Goal: Task Accomplishment & Management: Use online tool/utility

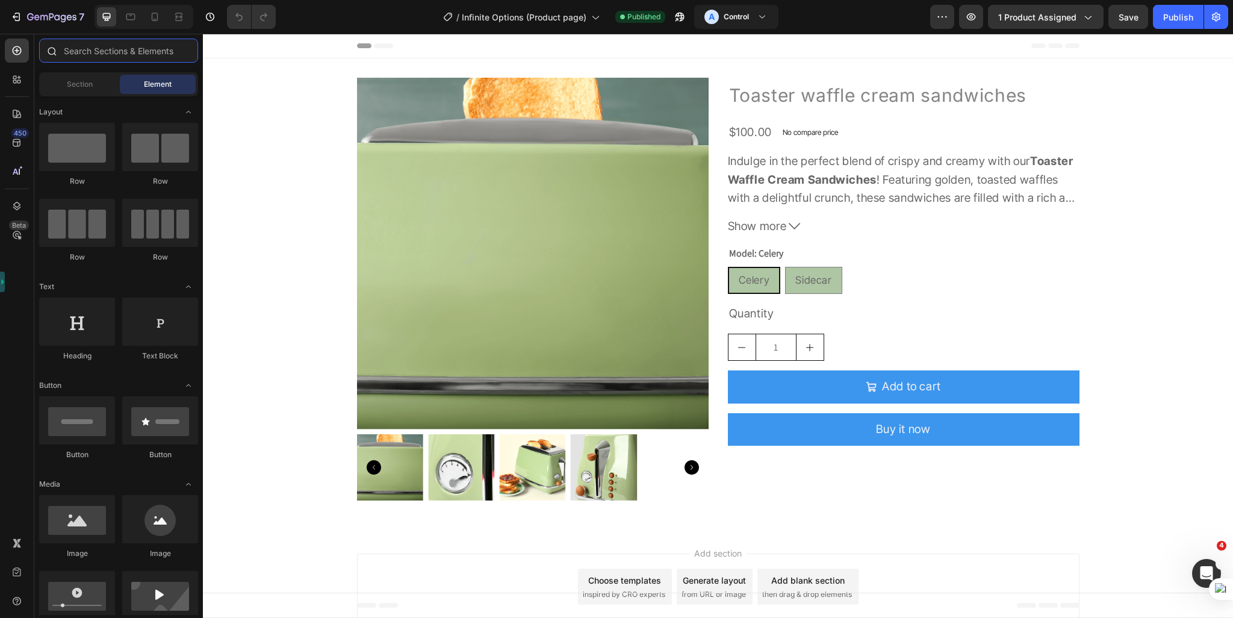
click at [107, 47] on input "text" at bounding box center [118, 51] width 159 height 24
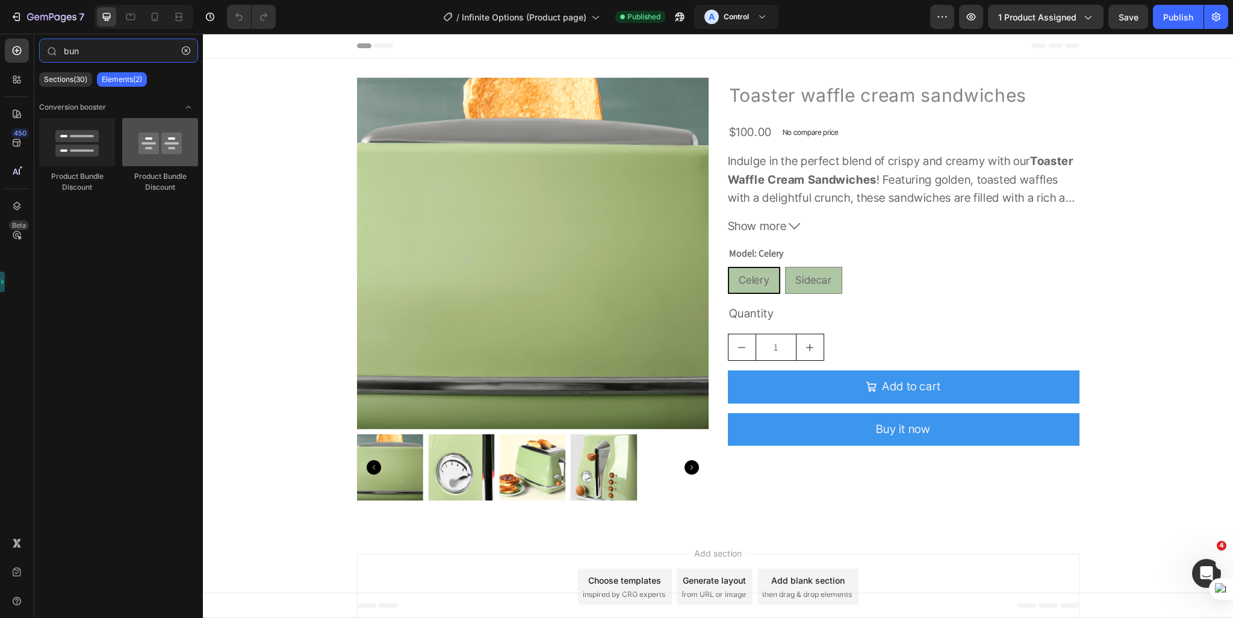
type input "bun"
click at [145, 149] on div at bounding box center [160, 142] width 76 height 48
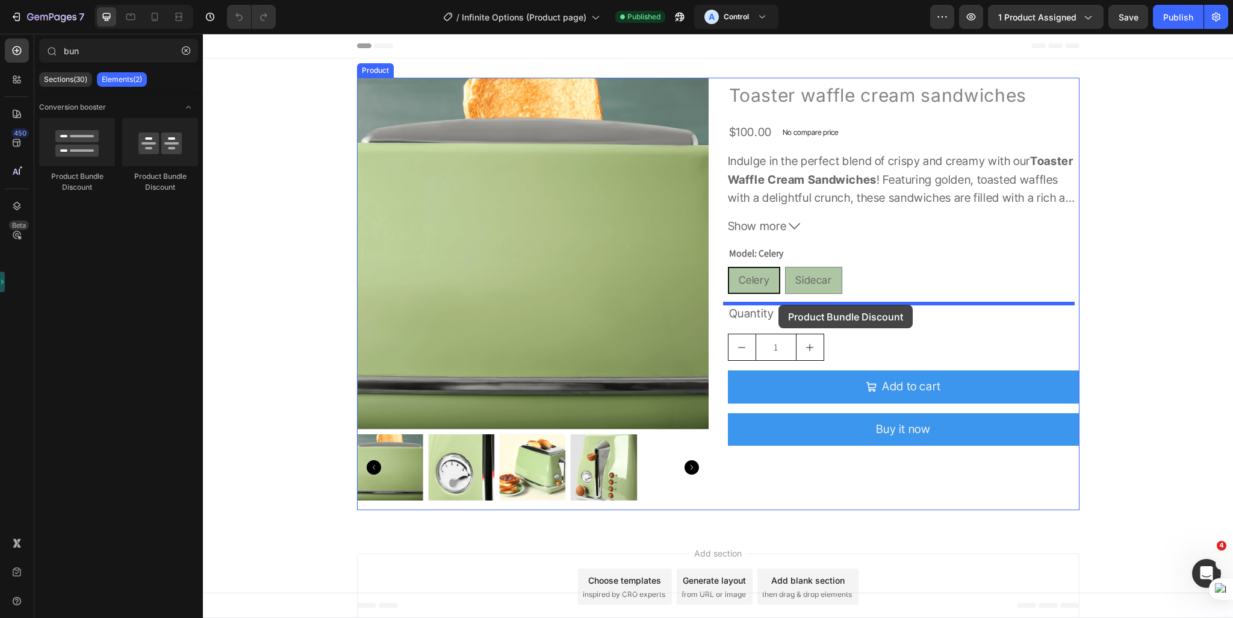
drag, startPoint x: 280, startPoint y: 181, endPoint x: 778, endPoint y: 305, distance: 513.6
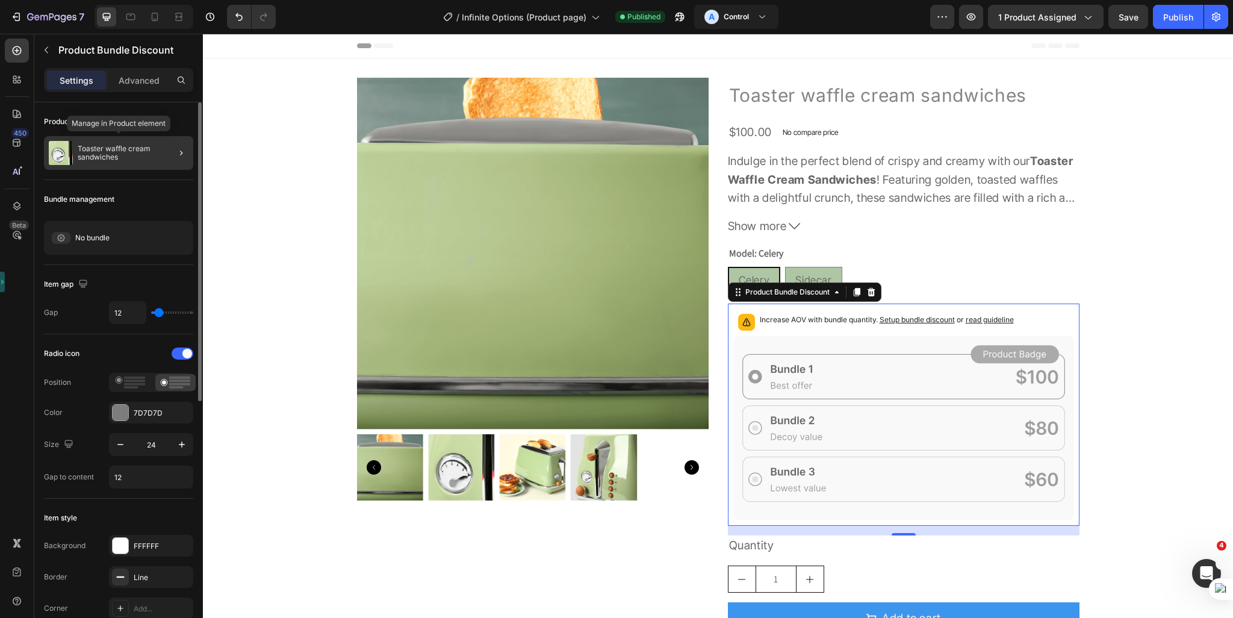
click at [111, 155] on p "Toaster waffle cream sandwiches" at bounding box center [133, 152] width 111 height 17
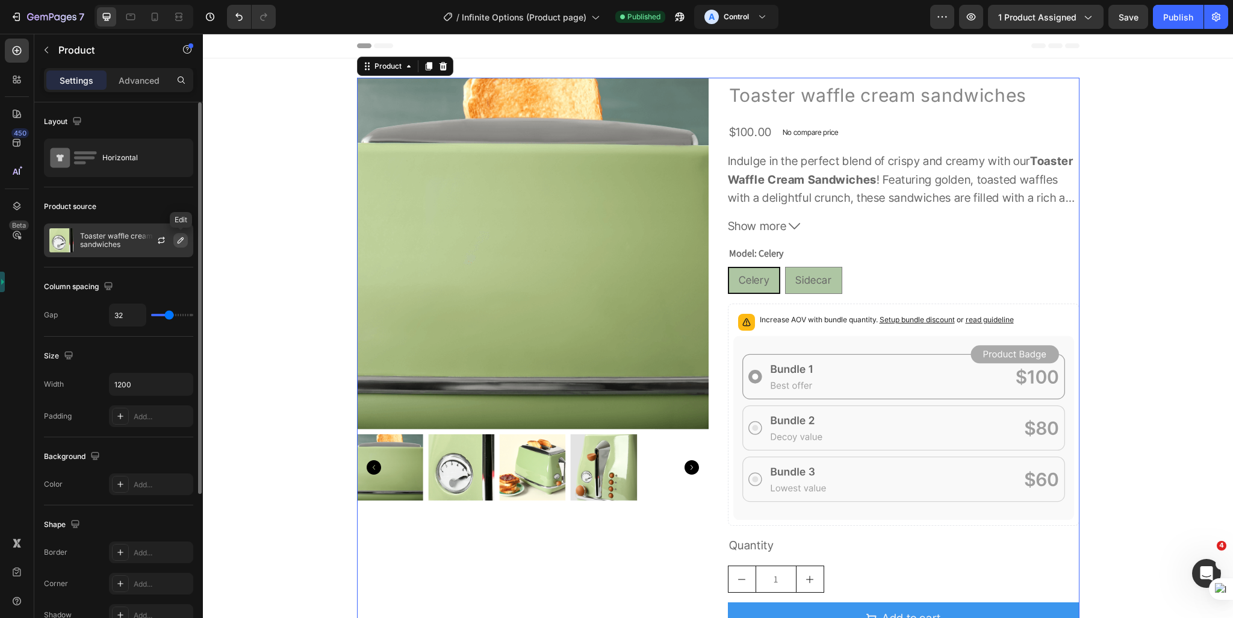
click at [176, 241] on icon "button" at bounding box center [181, 240] width 10 height 10
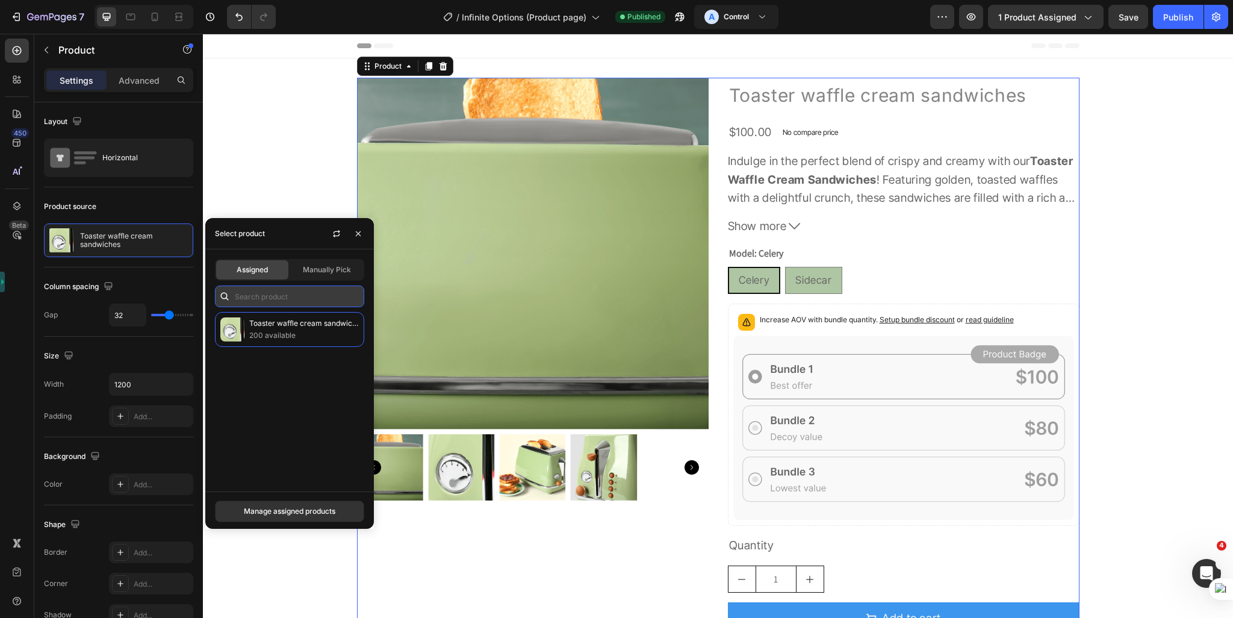
click at [325, 297] on input "text" at bounding box center [289, 296] width 149 height 22
paste input "Bundle Element - GemPages Key Cap"
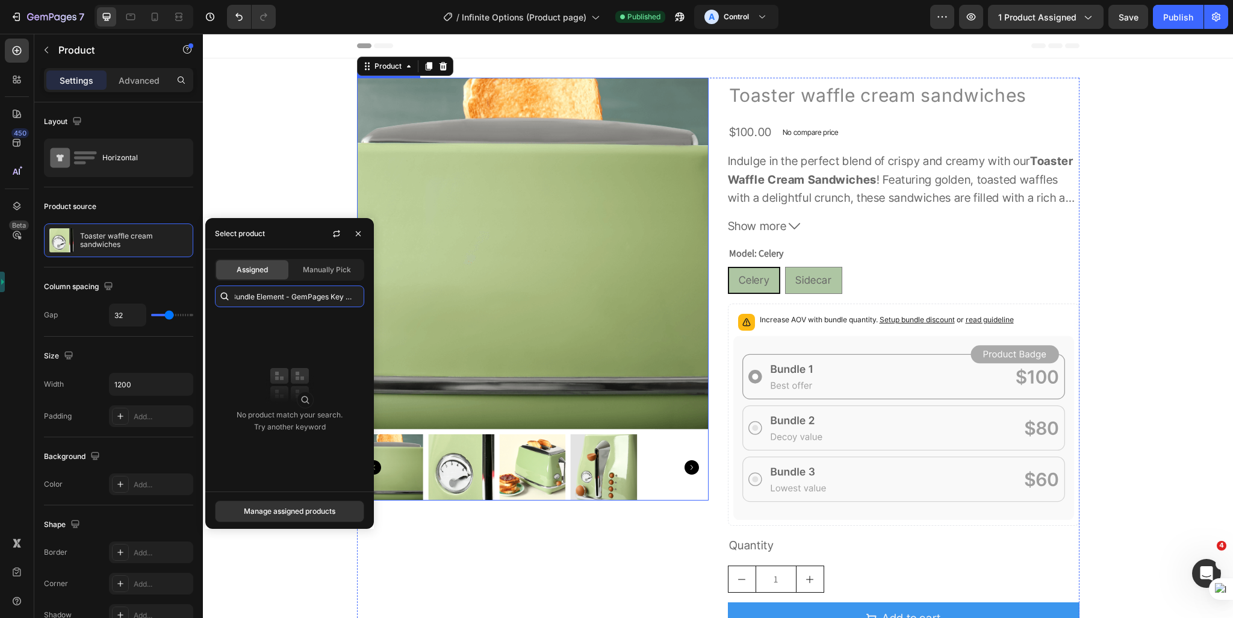
drag, startPoint x: 487, startPoint y: 330, endPoint x: 462, endPoint y: 251, distance: 83.2
type input "Bundle Element"
click at [328, 273] on span "Manually Pick" at bounding box center [327, 269] width 48 height 11
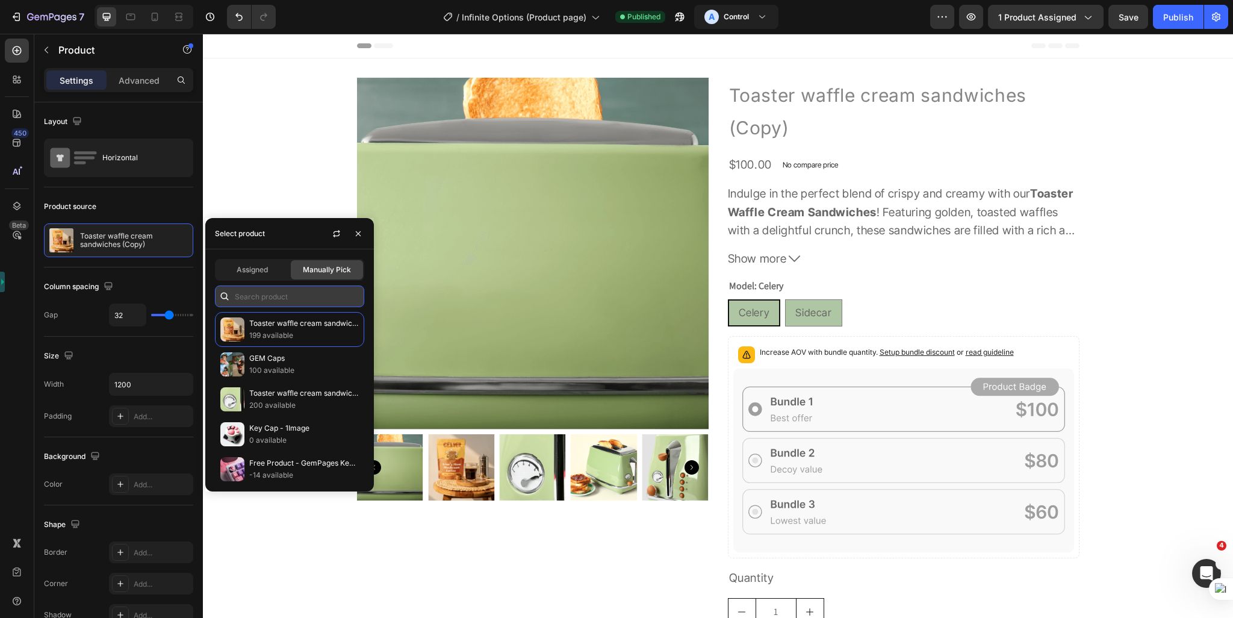
click at [305, 299] on input "text" at bounding box center [289, 296] width 149 height 22
paste input "Bundle Element - GemPages Key Cap"
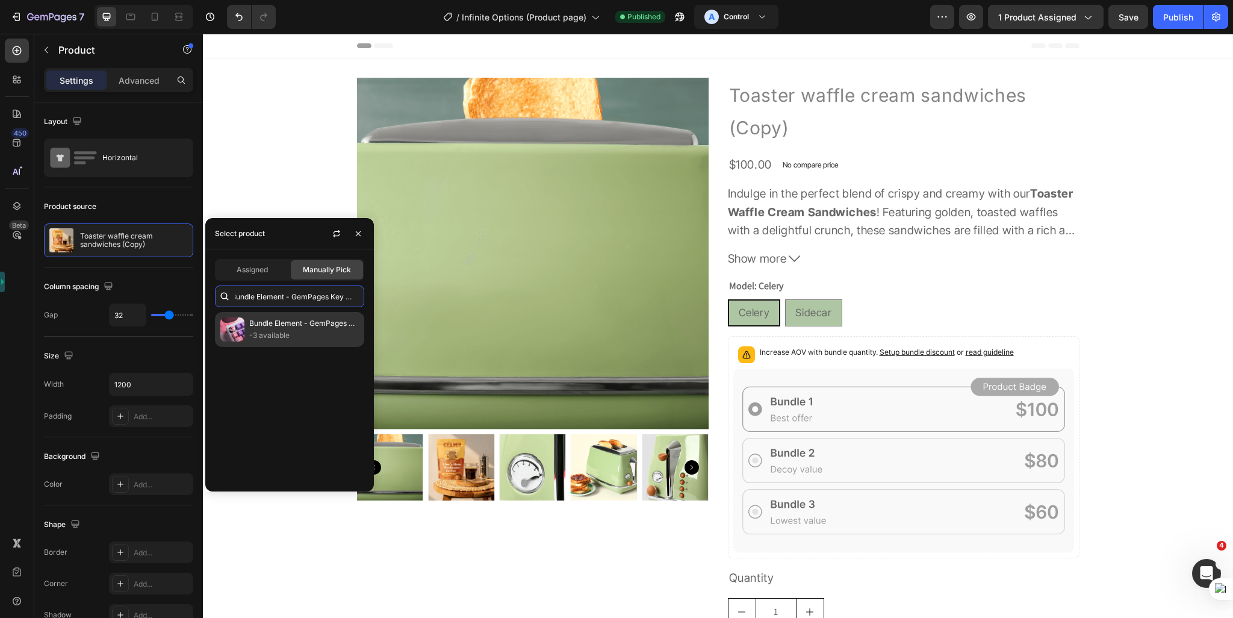
type input "Bundle Element - GemPages Key Cap"
click at [287, 330] on p "-3 available" at bounding box center [304, 335] width 110 height 12
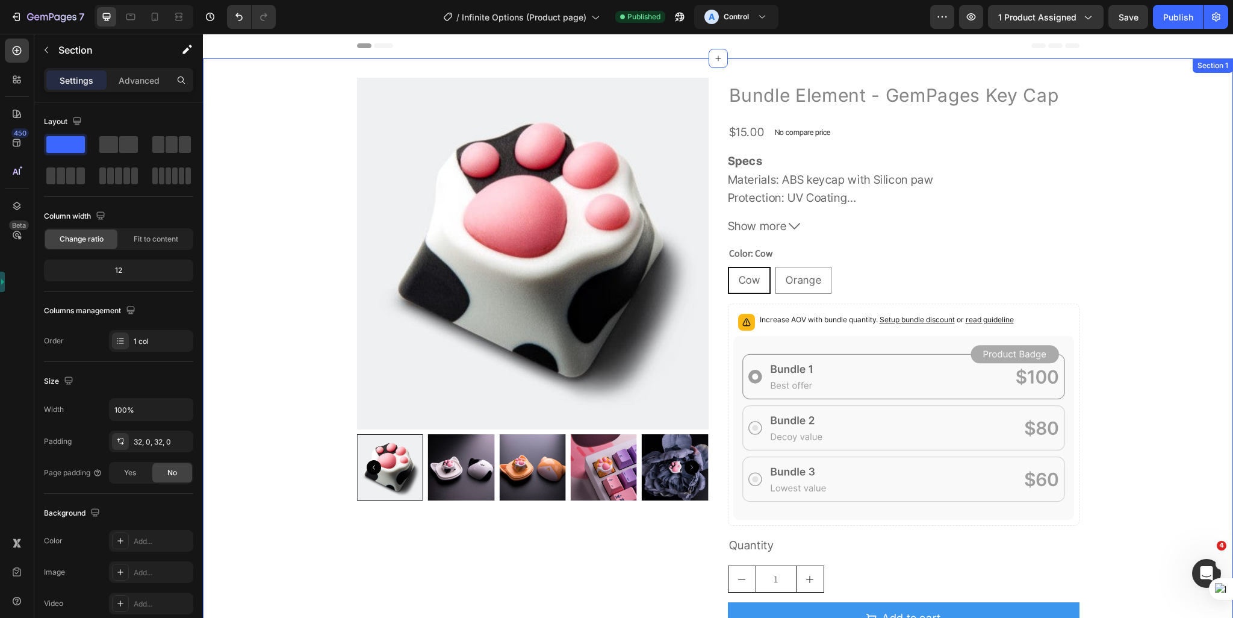
click at [274, 545] on div "Product Images Bundle Element - GemPages Key Cap Product Title $15.00 Product P…" at bounding box center [718, 382] width 1030 height 609
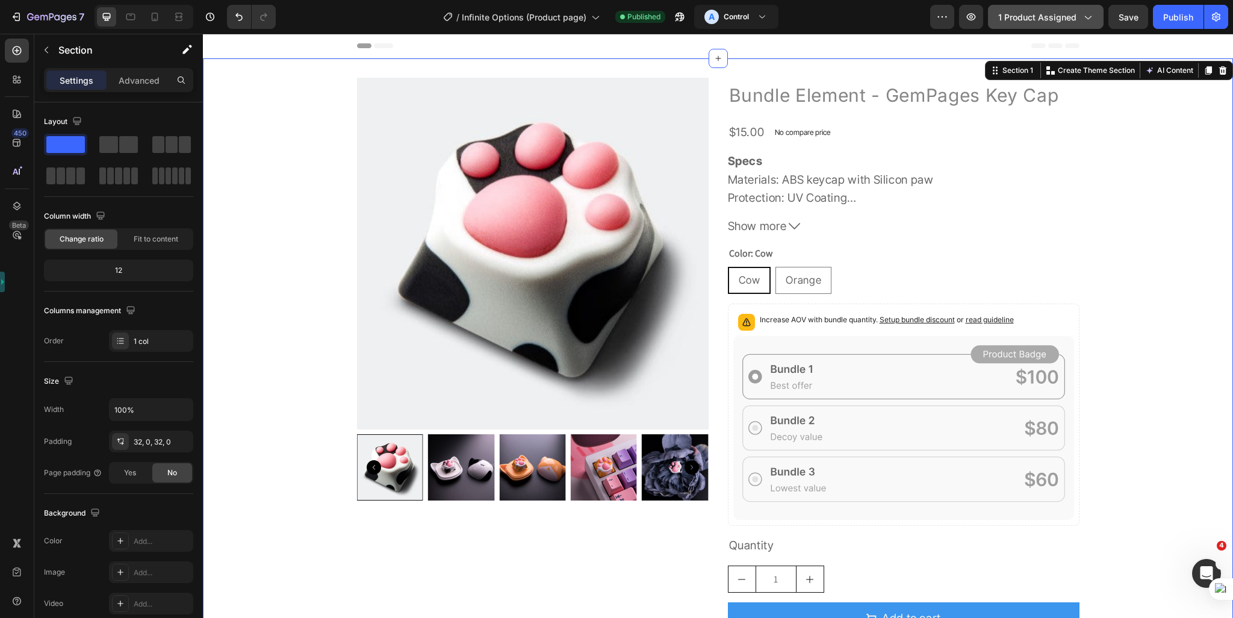
click at [1054, 25] on button "1 product assigned" at bounding box center [1046, 17] width 116 height 24
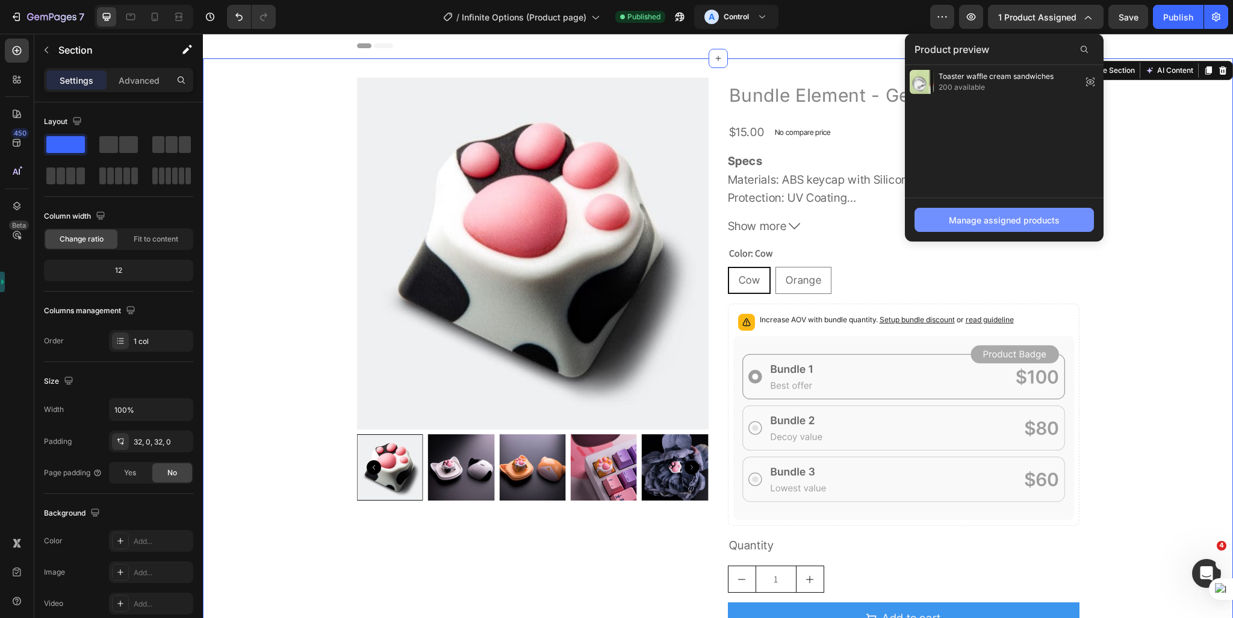
click at [1005, 220] on div "Manage assigned products" at bounding box center [1004, 220] width 111 height 13
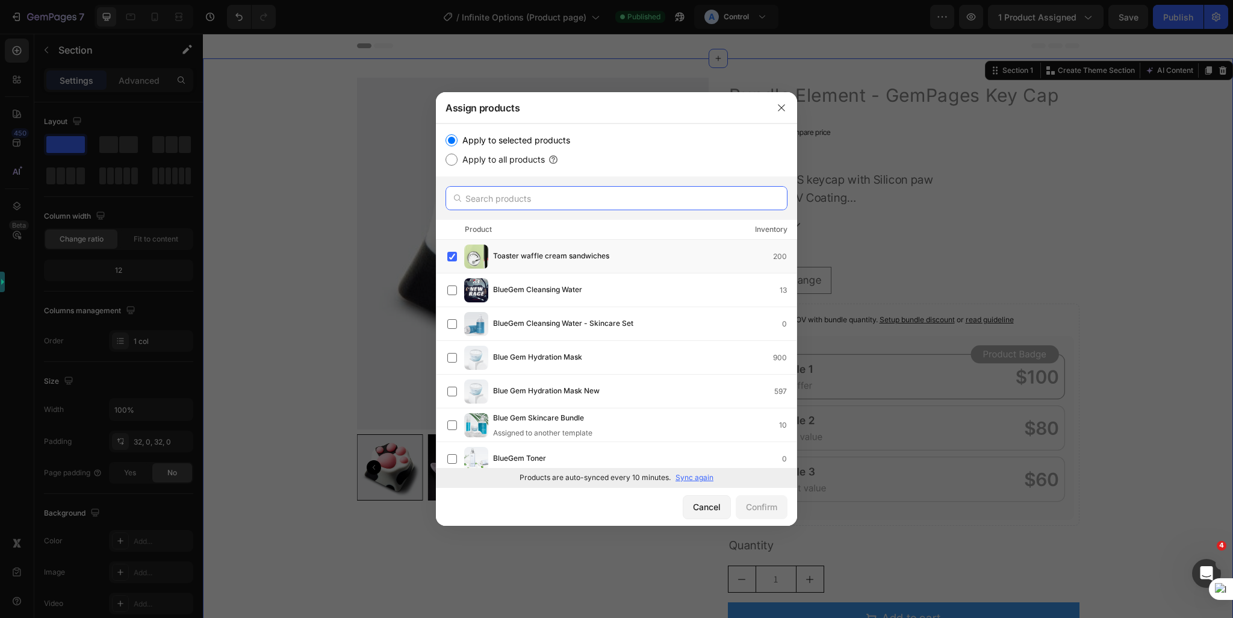
click at [498, 200] on input "text" at bounding box center [616, 198] width 342 height 24
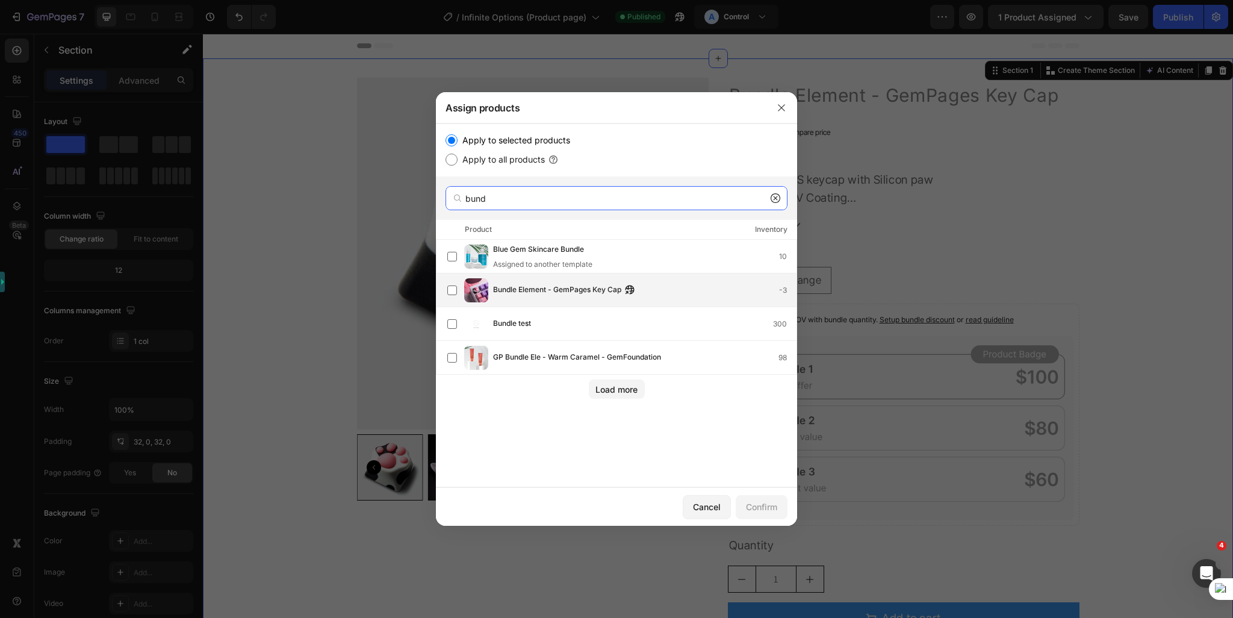
type input "bund"
click at [533, 283] on span "Bundle Element - GemPages Key Cap" at bounding box center [557, 289] width 128 height 13
click at [750, 507] on div "Confirm" at bounding box center [761, 506] width 31 height 13
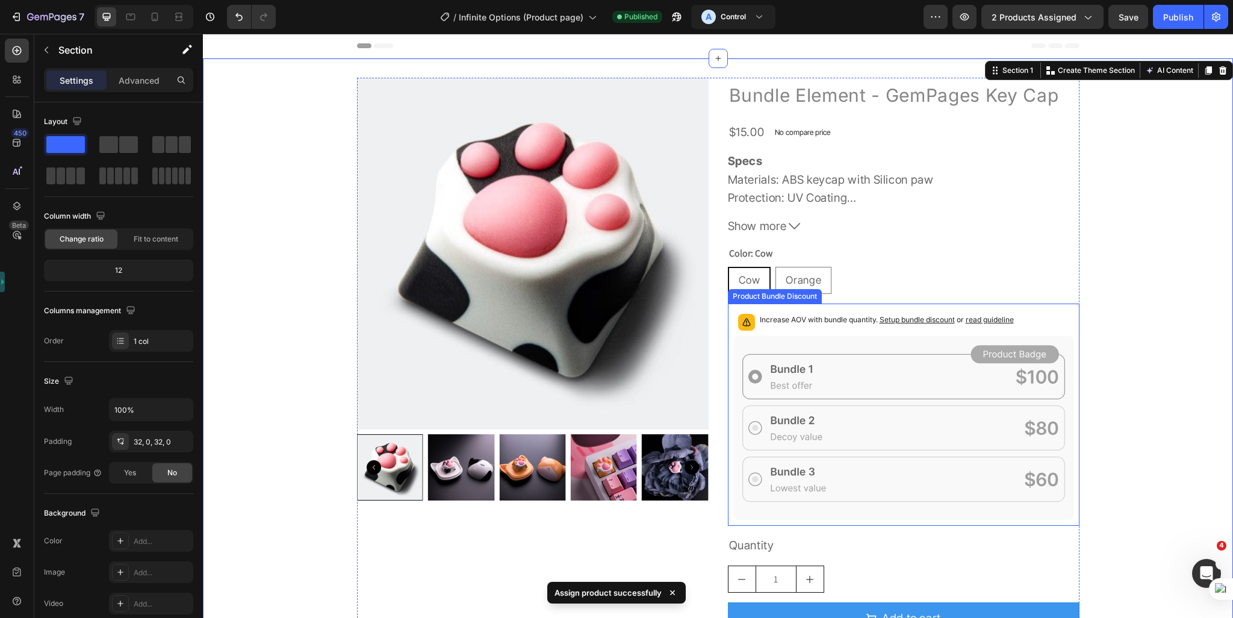
click at [823, 339] on icon at bounding box center [903, 428] width 341 height 184
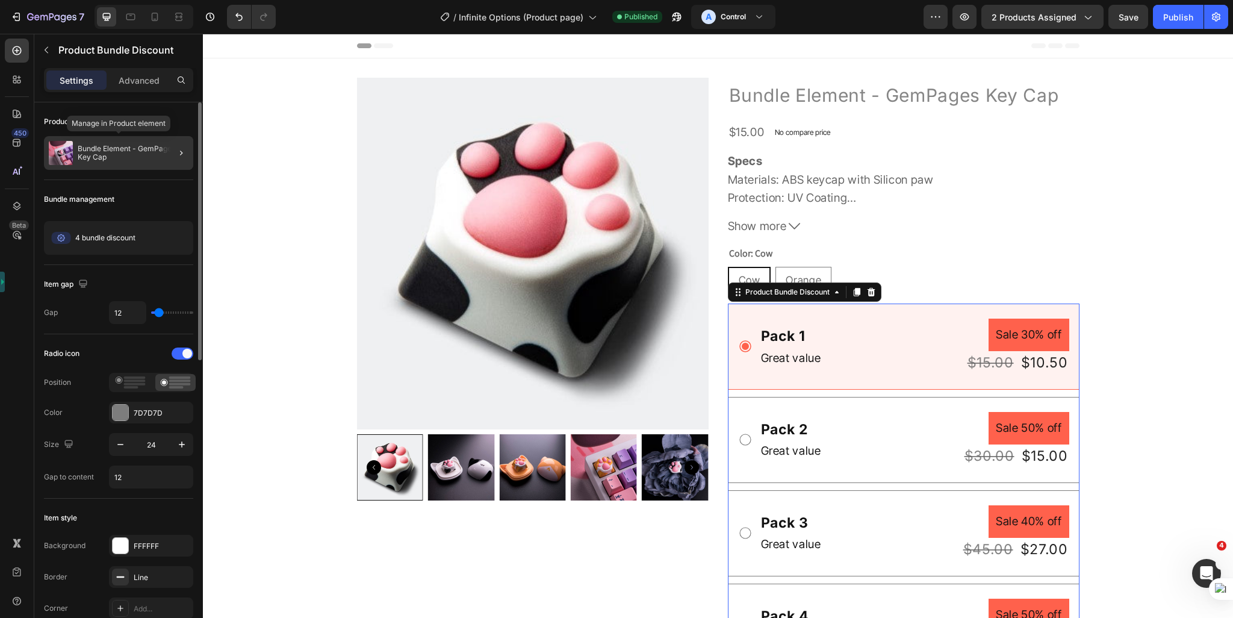
click at [108, 155] on p "Bundle Element - GemPages Key Cap" at bounding box center [133, 152] width 111 height 17
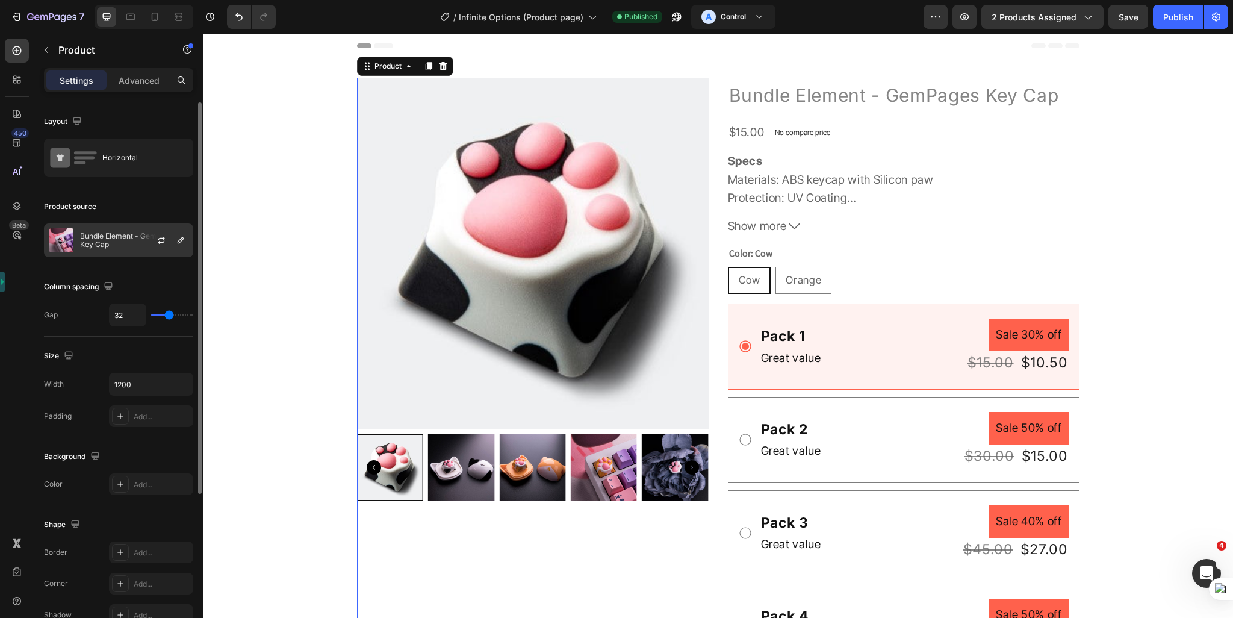
click at [111, 241] on p "Bundle Element - GemPages Key Cap" at bounding box center [134, 240] width 108 height 17
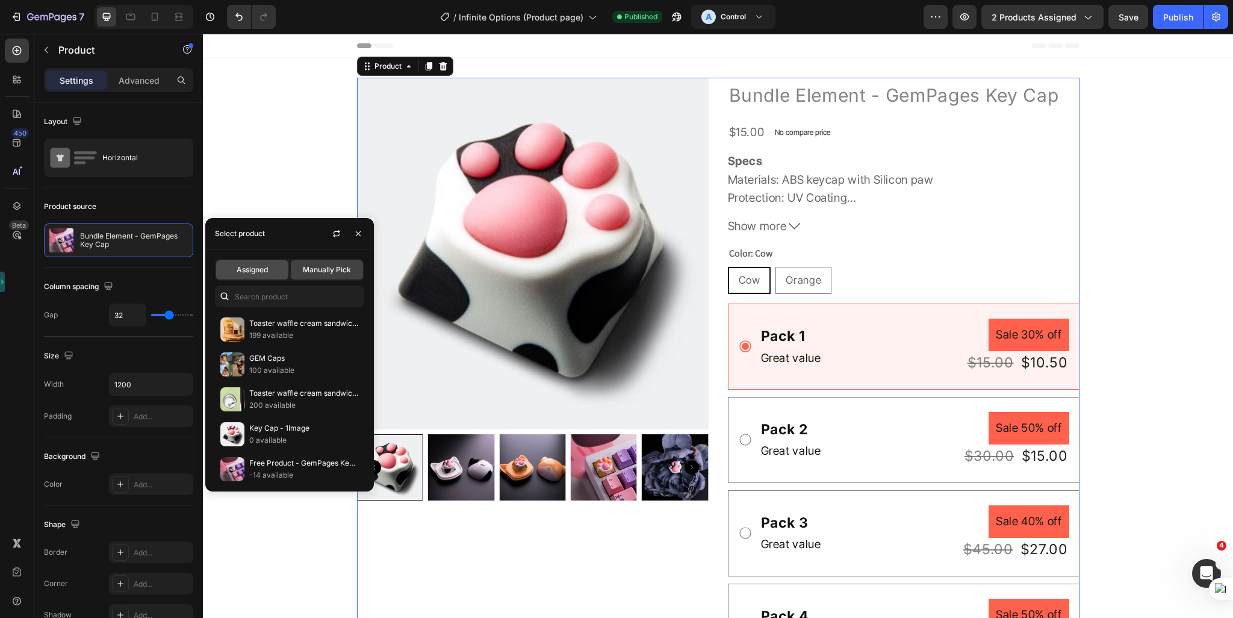
click at [264, 268] on span "Assigned" at bounding box center [252, 269] width 31 height 11
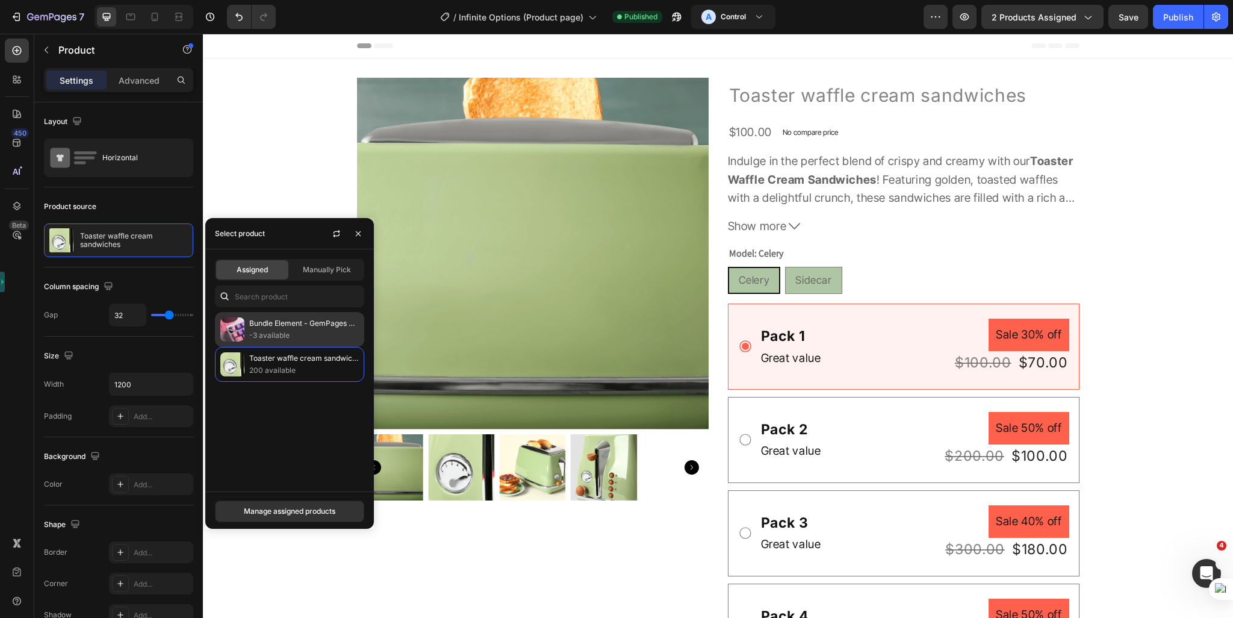
click at [299, 321] on p "Bundle Element - GemPages Key Cap" at bounding box center [304, 323] width 110 height 12
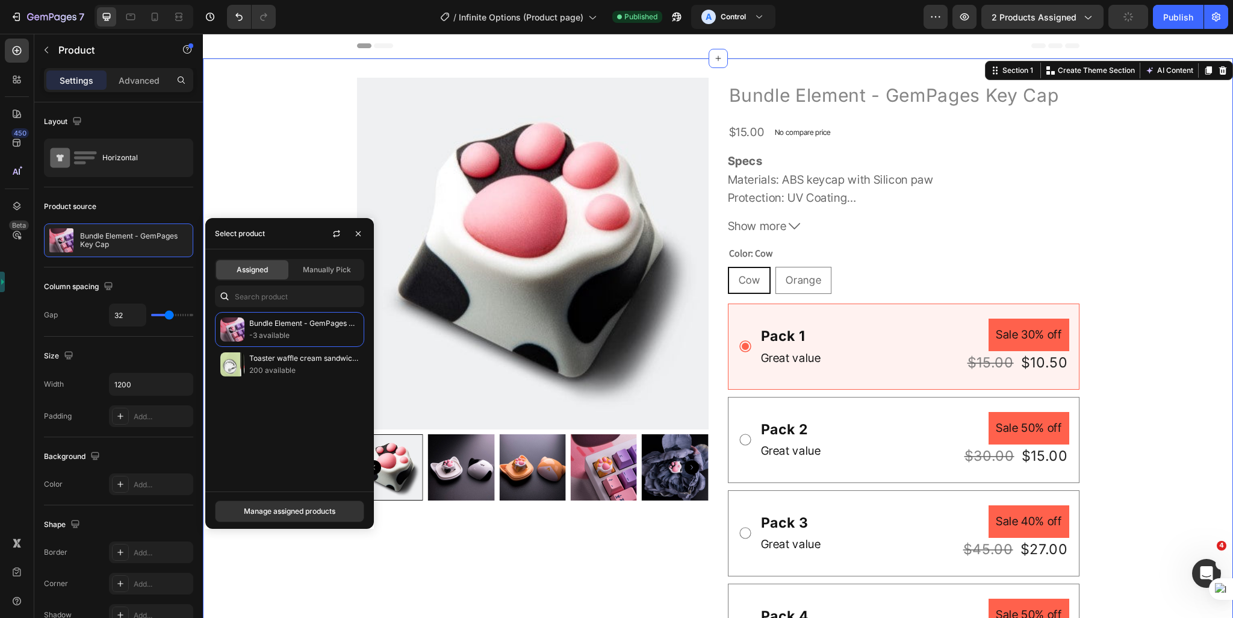
click at [305, 119] on div "Product Images Bundle Element - GemPages Key Cap Product Title $15.00 Product P…" at bounding box center [718, 454] width 1030 height 753
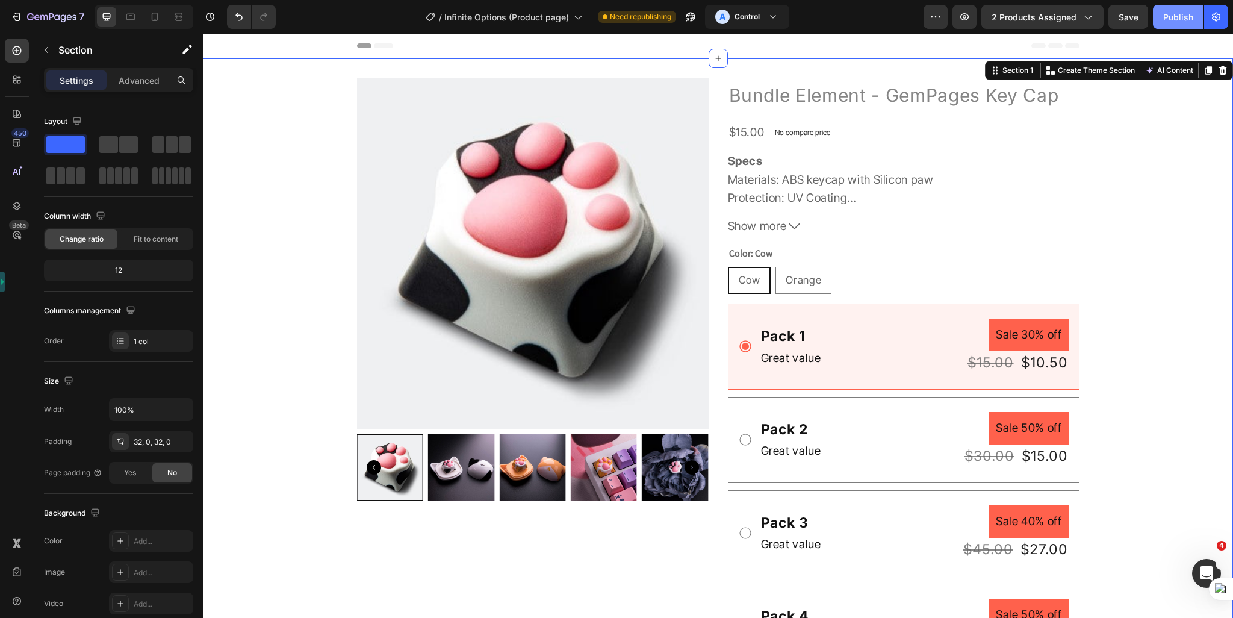
click at [1172, 17] on div "Publish" at bounding box center [1178, 17] width 30 height 13
click at [1134, 20] on span "Save" at bounding box center [1128, 17] width 20 height 10
click at [963, 19] on icon "button" at bounding box center [964, 17] width 12 height 12
click at [975, 20] on button "button" at bounding box center [964, 17] width 24 height 24
drag, startPoint x: 282, startPoint y: 208, endPoint x: 297, endPoint y: 208, distance: 15.6
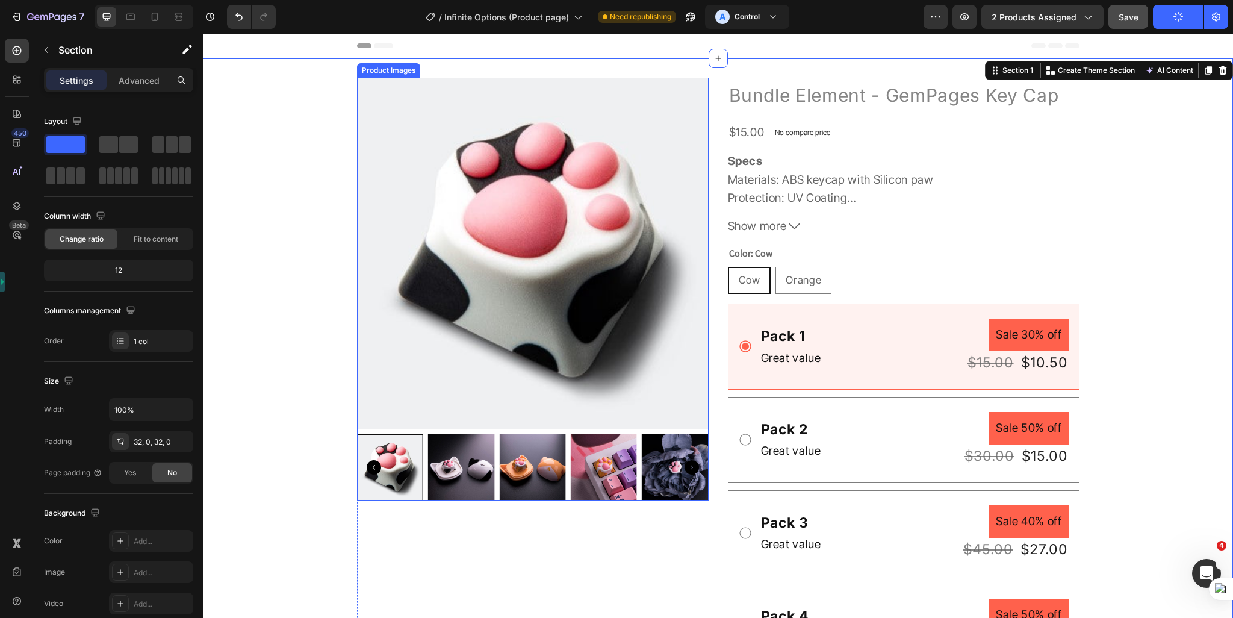
click at [284, 208] on div "Product Images Bundle Element - GemPages Key Cap Product Title $15.00 Product P…" at bounding box center [718, 454] width 1030 height 753
click at [407, 208] on img at bounding box center [533, 254] width 352 height 352
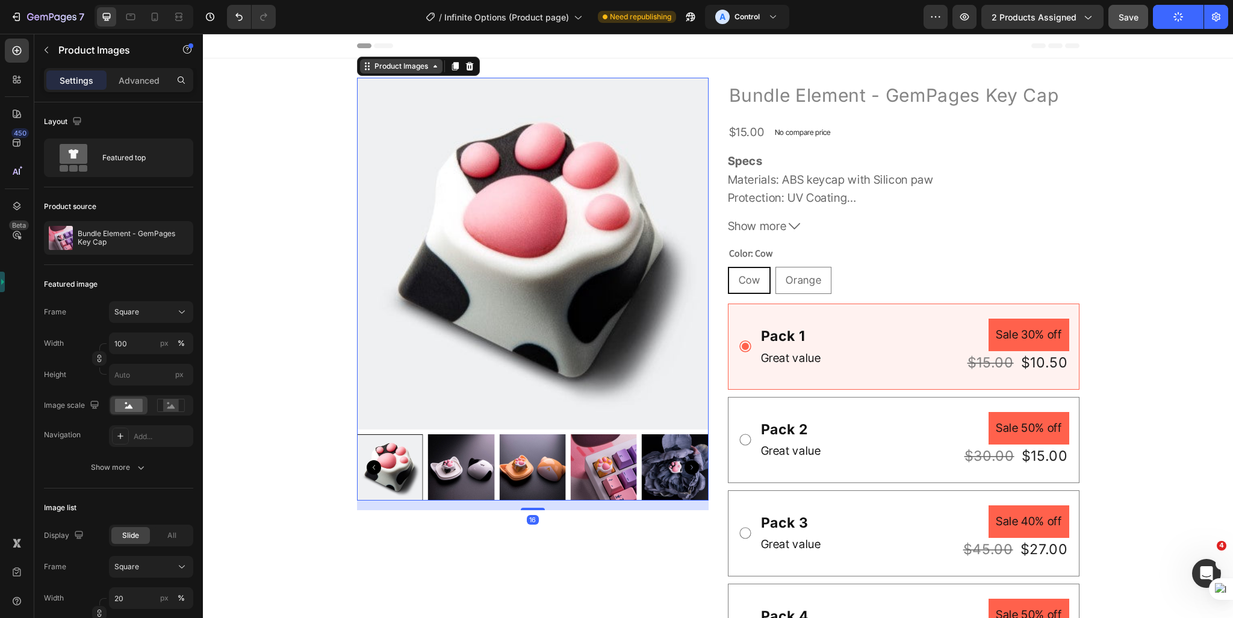
click at [385, 66] on div "Product Images" at bounding box center [401, 66] width 58 height 11
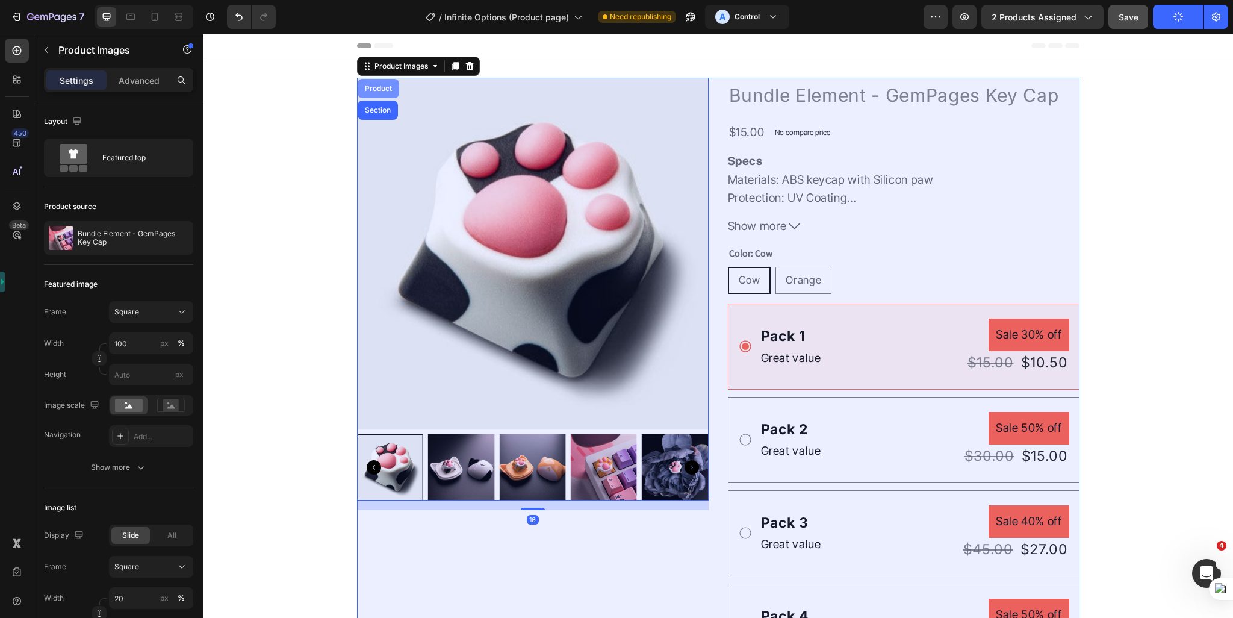
click at [377, 82] on div "Product" at bounding box center [379, 88] width 42 height 19
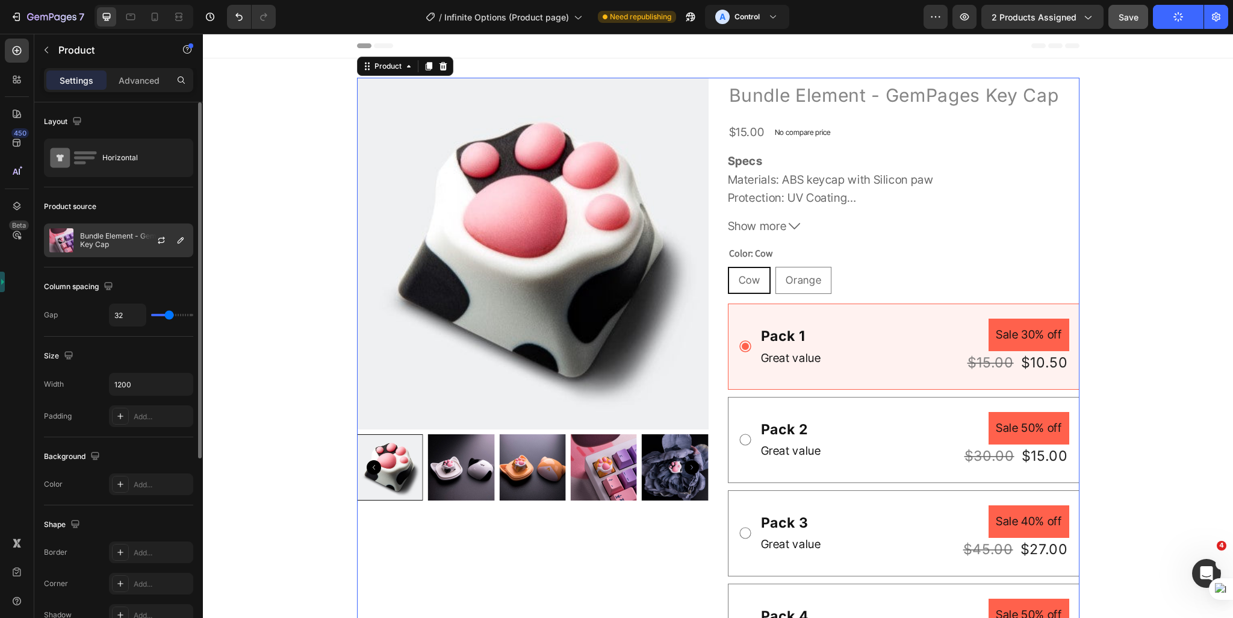
click at [113, 247] on p "Bundle Element - GemPages Key Cap" at bounding box center [134, 240] width 108 height 17
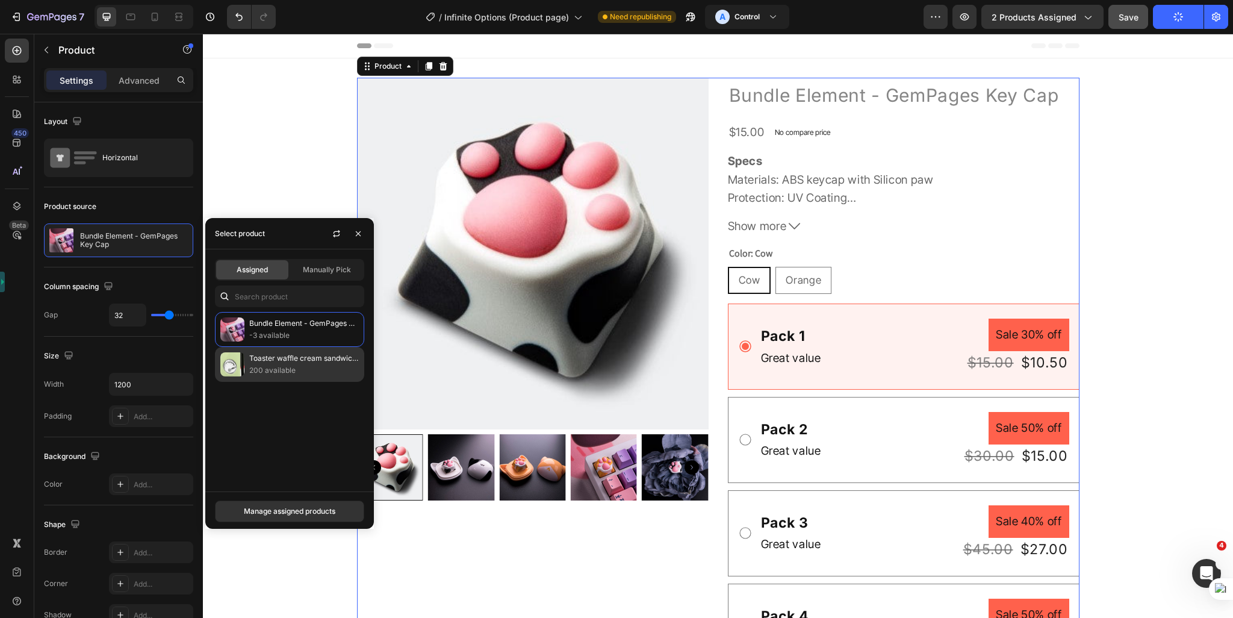
click at [296, 364] on p "200 available" at bounding box center [304, 370] width 110 height 12
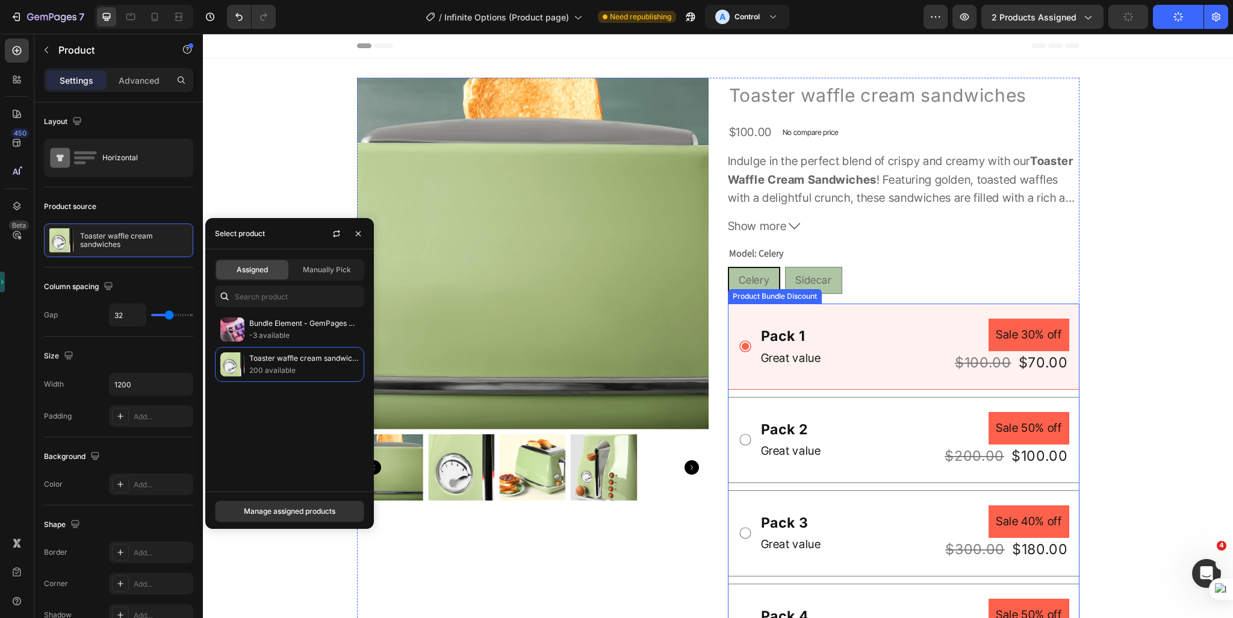
scroll to position [60, 0]
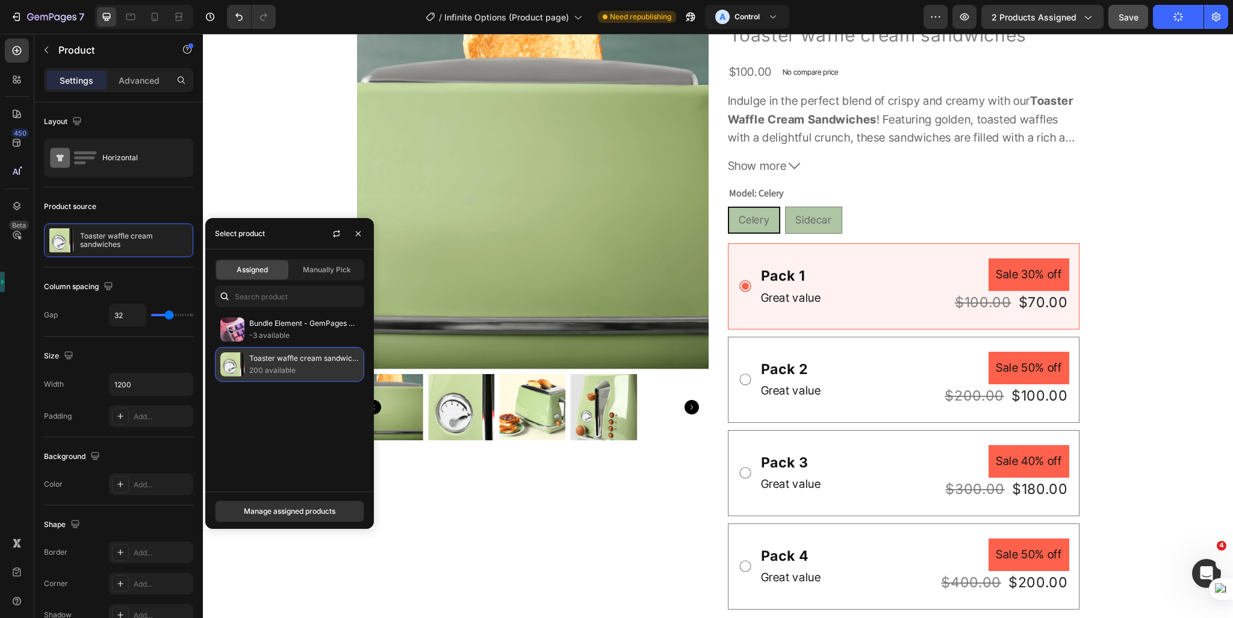
click at [288, 367] on p "200 available" at bounding box center [304, 370] width 110 height 12
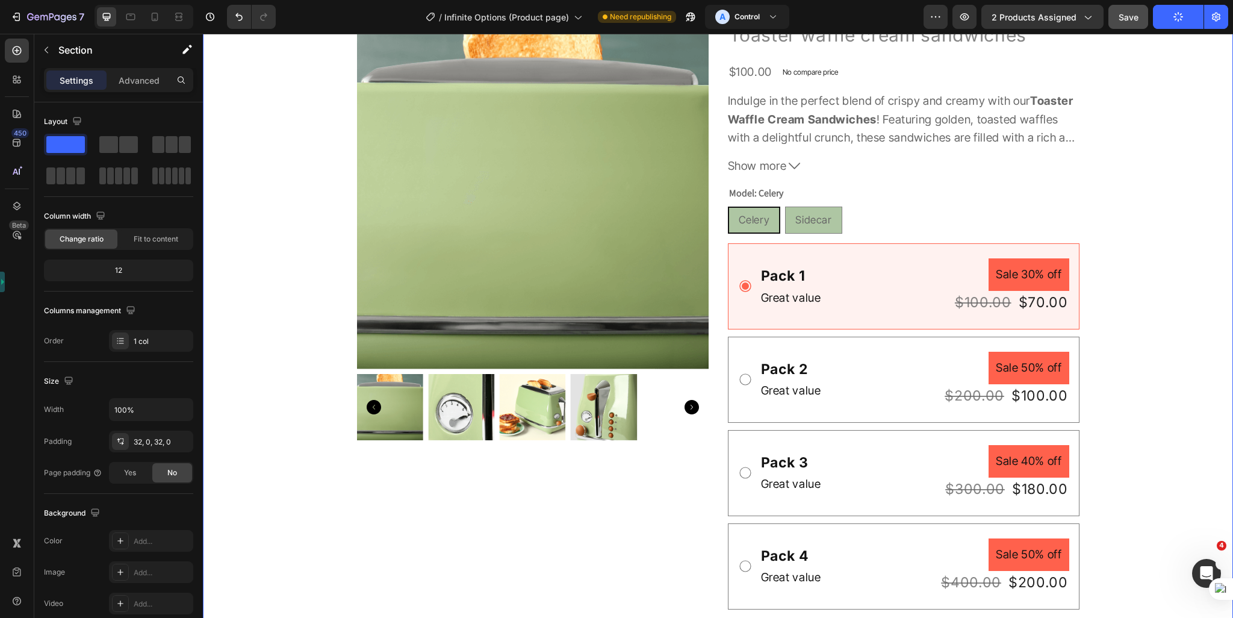
click at [1100, 400] on div "Product Images Toaster waffle cream sandwiches Product Title $100.00 Product Pr…" at bounding box center [718, 393] width 1030 height 753
click at [1072, 23] on button "2 products assigned" at bounding box center [1042, 17] width 122 height 24
click at [1107, 437] on div "Product Images Toaster waffle cream sandwiches Product Title $100.00 Product Pr…" at bounding box center [718, 393] width 1030 height 753
click at [624, 244] on img at bounding box center [533, 193] width 352 height 352
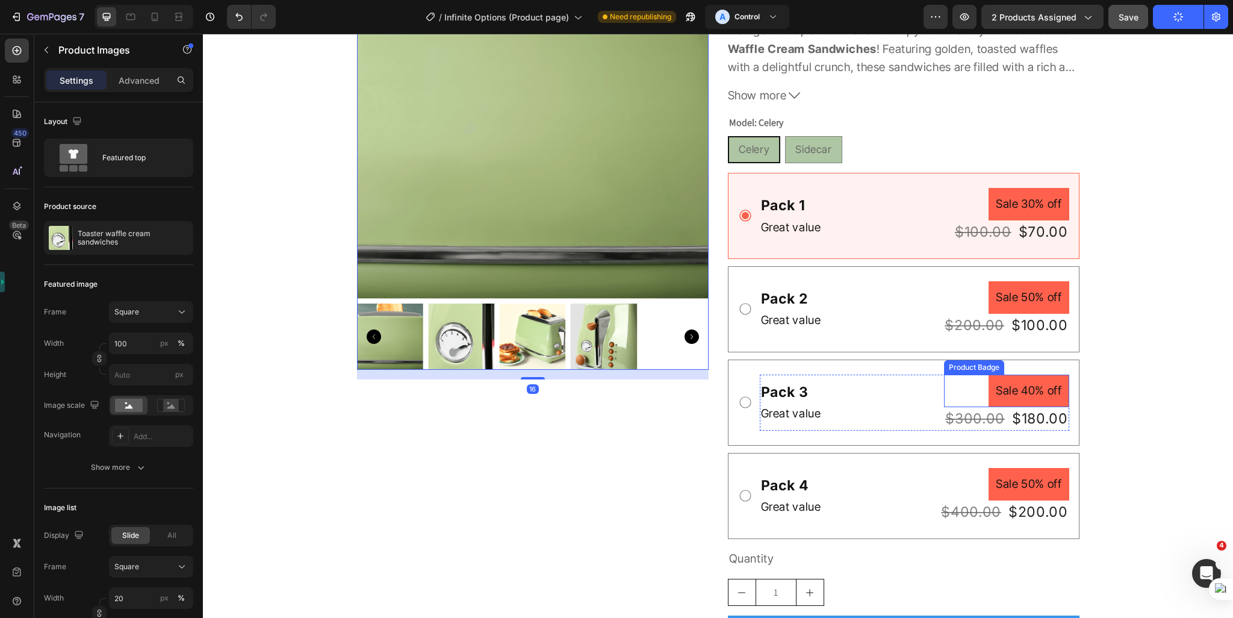
scroll to position [301, 0]
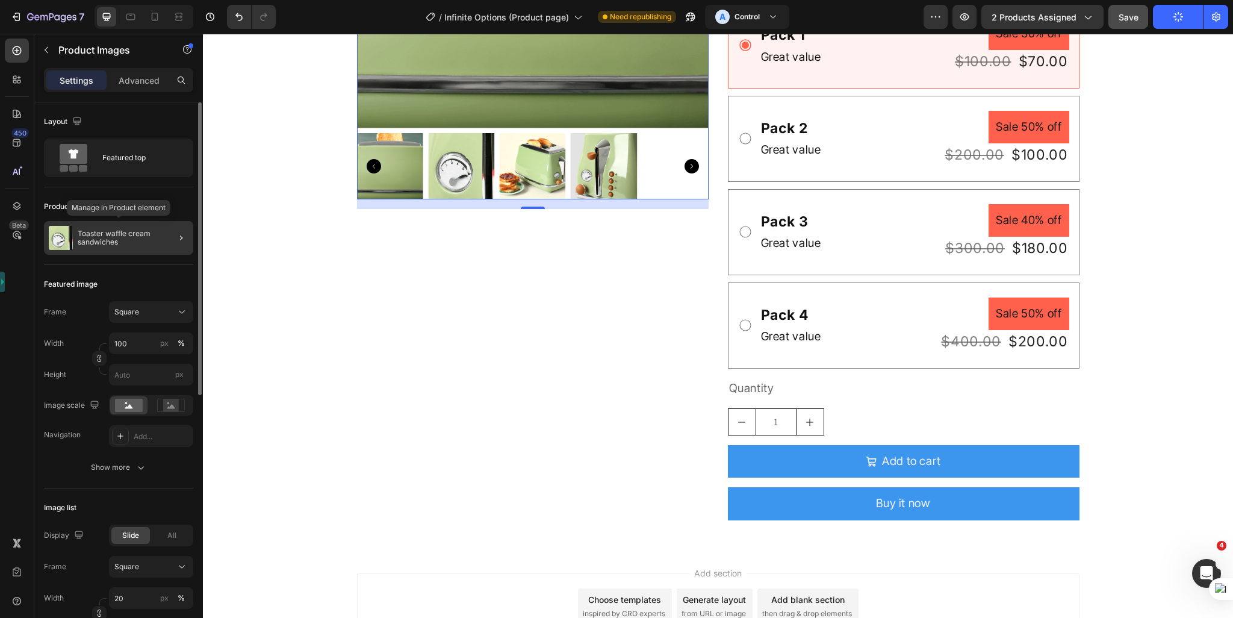
click at [134, 252] on div "Toaster waffle cream sandwiches" at bounding box center [118, 238] width 149 height 34
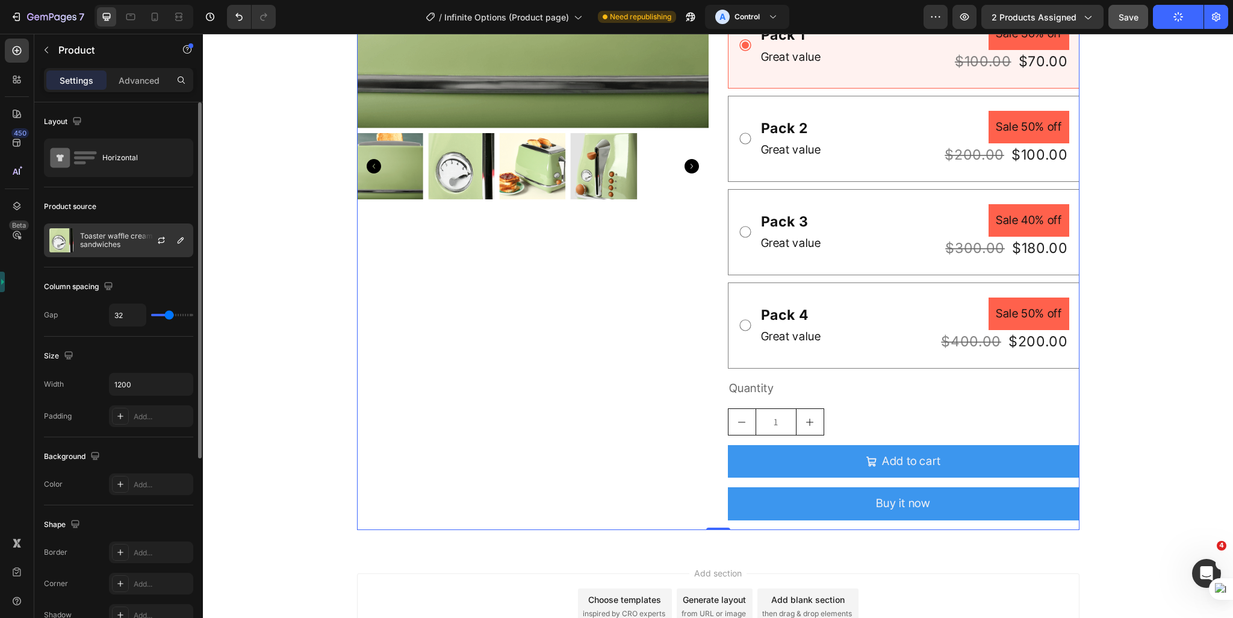
click at [122, 245] on p "Toaster waffle cream sandwiches" at bounding box center [134, 240] width 108 height 17
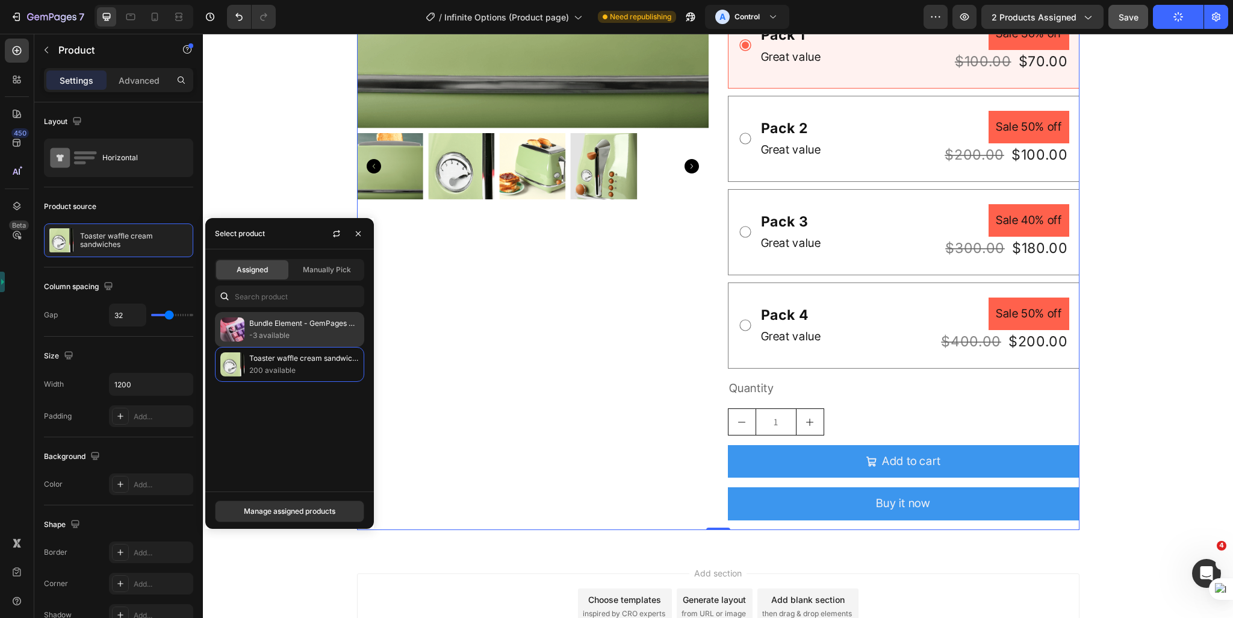
click at [301, 333] on p "-3 available" at bounding box center [304, 335] width 110 height 12
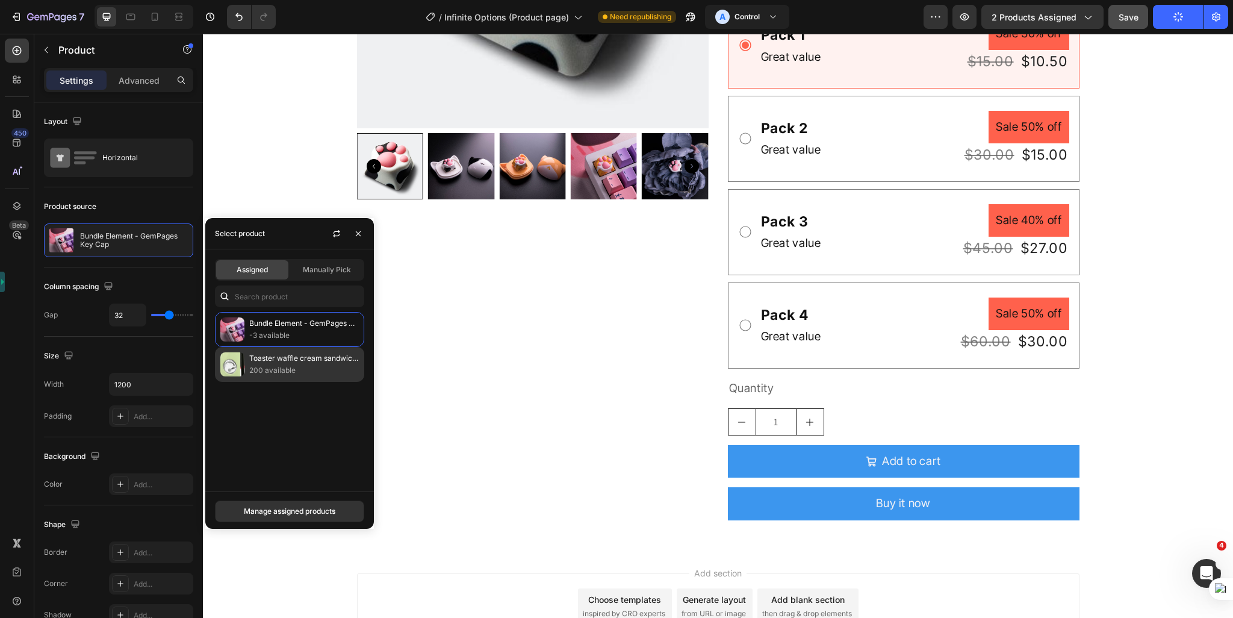
click at [274, 377] on div "Toaster waffle cream sandwiches 200 available" at bounding box center [289, 364] width 149 height 35
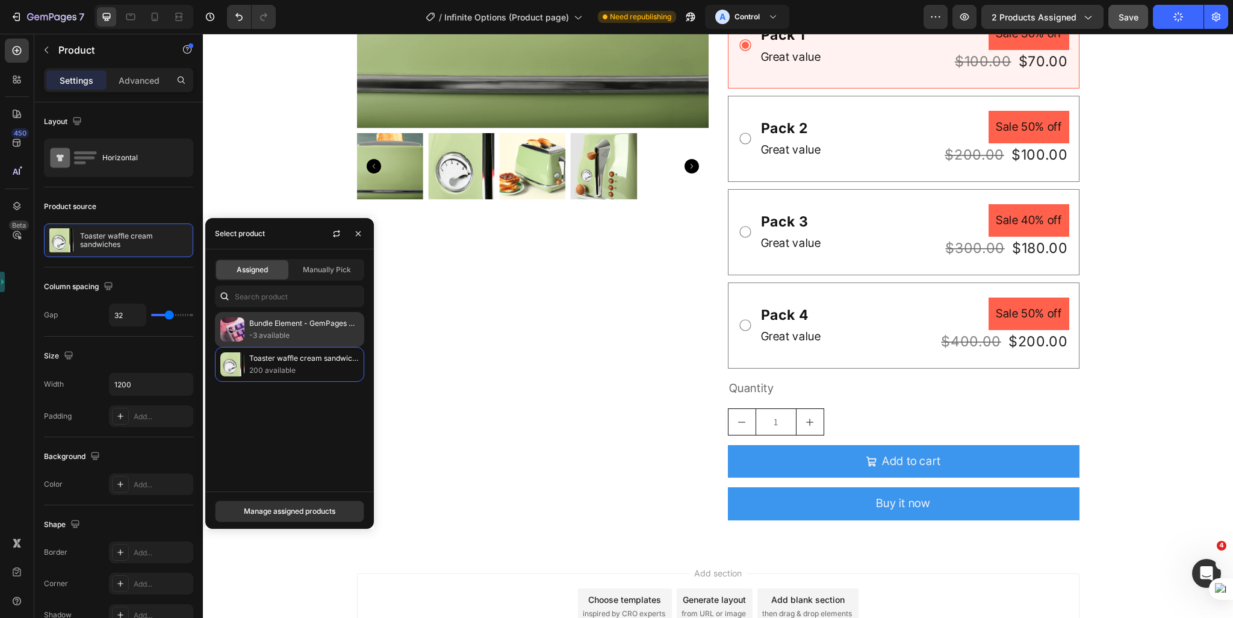
click at [280, 333] on p "-3 available" at bounding box center [304, 335] width 110 height 12
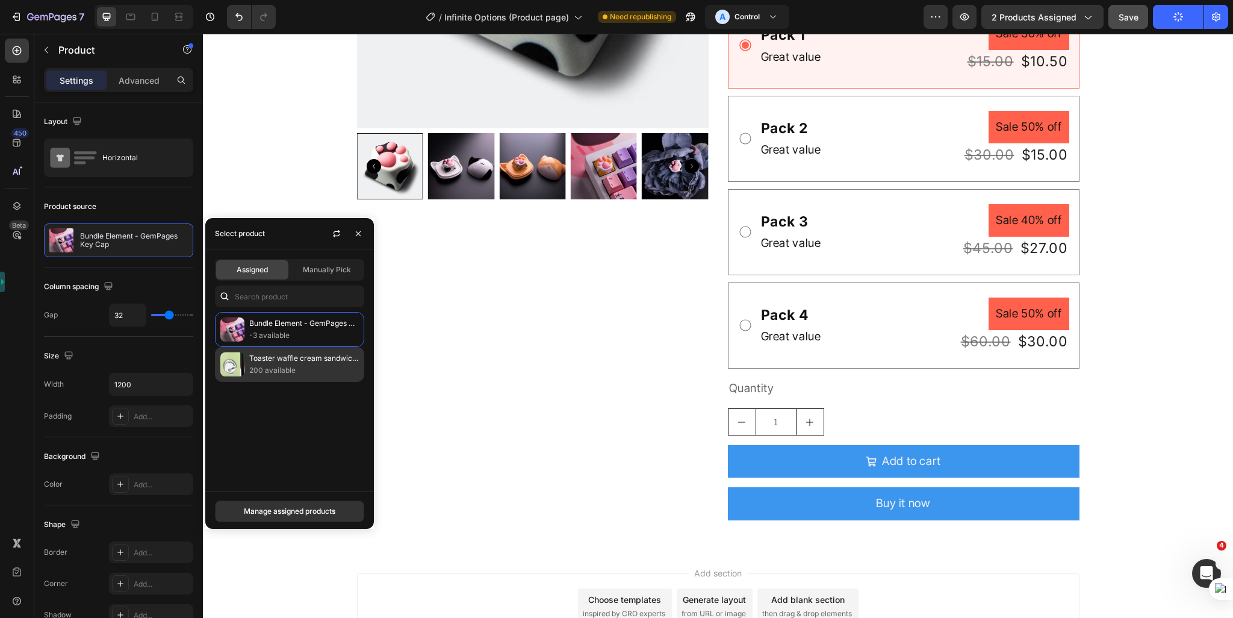
click at [281, 375] on p "200 available" at bounding box center [304, 370] width 110 height 12
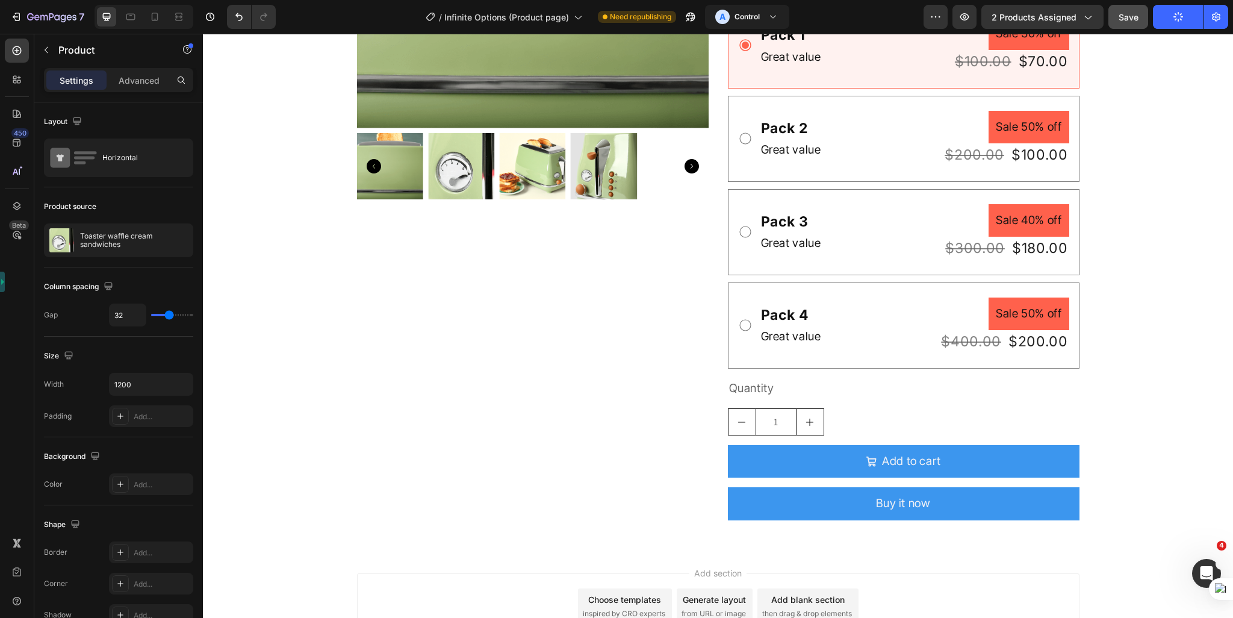
click at [560, 395] on div "Product Images" at bounding box center [533, 153] width 352 height 753
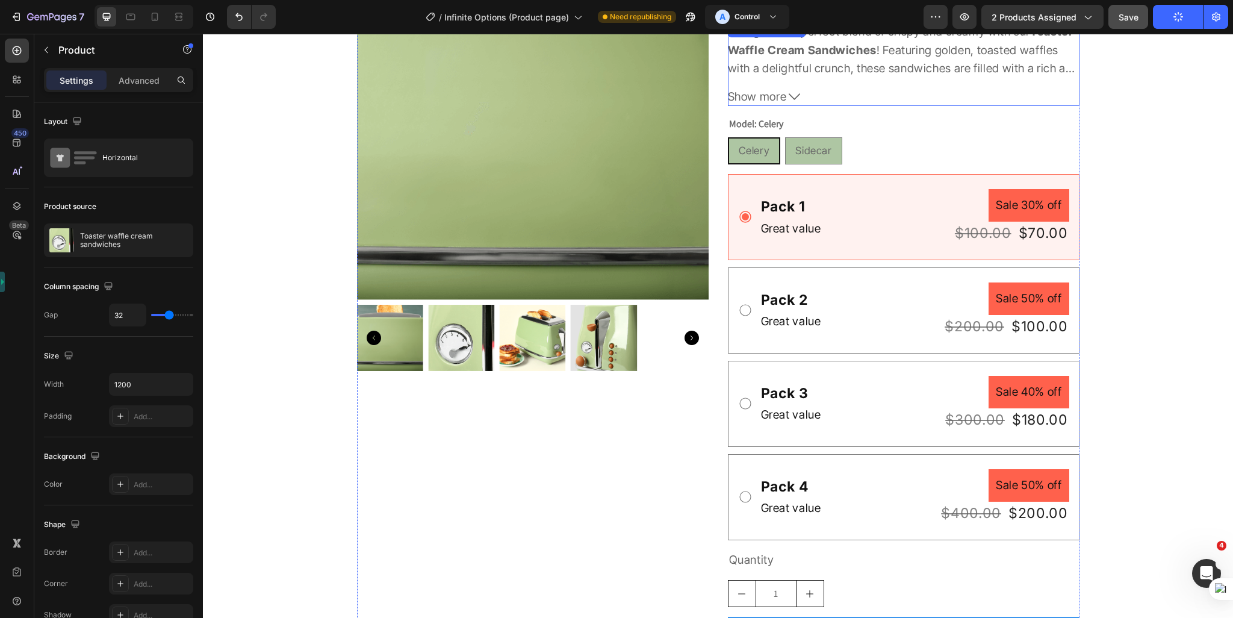
scroll to position [120, 0]
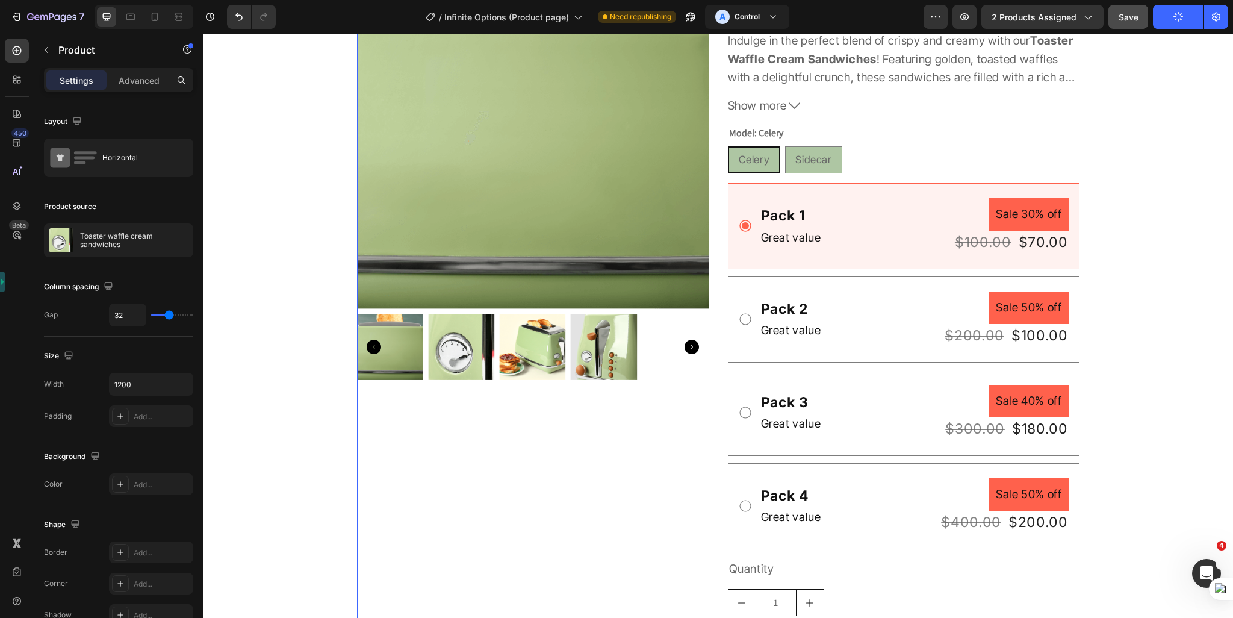
click at [1177, 19] on icon "button" at bounding box center [1177, 16] width 11 height 11
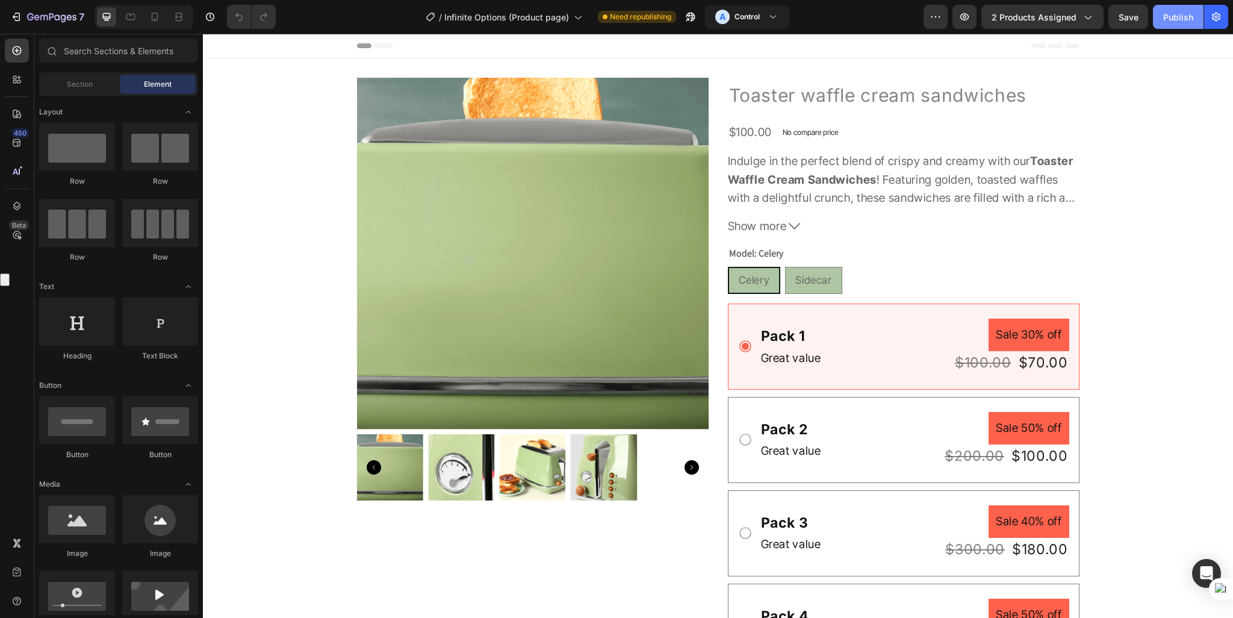
drag, startPoint x: 1180, startPoint y: 27, endPoint x: 978, endPoint y: 50, distance: 202.9
click at [1180, 27] on button "Publish" at bounding box center [1178, 17] width 51 height 24
drag, startPoint x: 1166, startPoint y: 293, endPoint x: 1153, endPoint y: 253, distance: 41.9
click at [1166, 293] on div "Product Images Toaster waffle cream sandwiches Product Title $100.00 Product Pr…" at bounding box center [718, 454] width 1030 height 753
drag, startPoint x: 1181, startPoint y: 22, endPoint x: 1006, endPoint y: 381, distance: 399.2
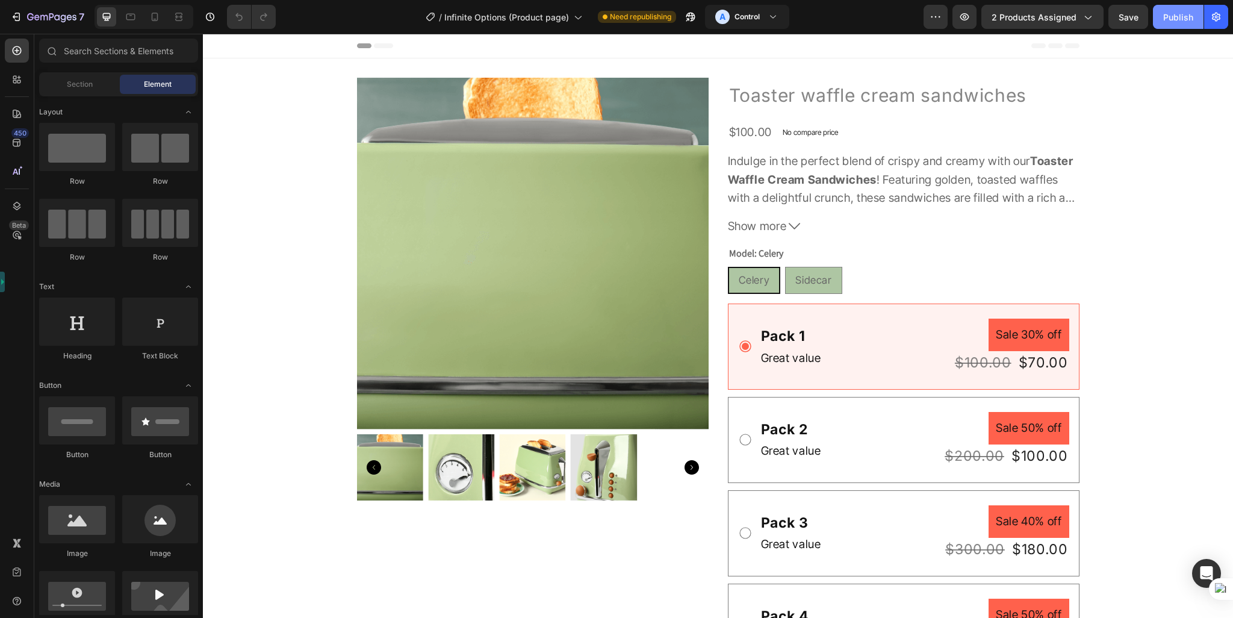
click at [1181, 22] on div "Publish" at bounding box center [1178, 17] width 30 height 13
click at [1111, 196] on div "Product Images Toaster waffle cream sandwiches Product Title $100.00 Product Pr…" at bounding box center [718, 454] width 1030 height 753
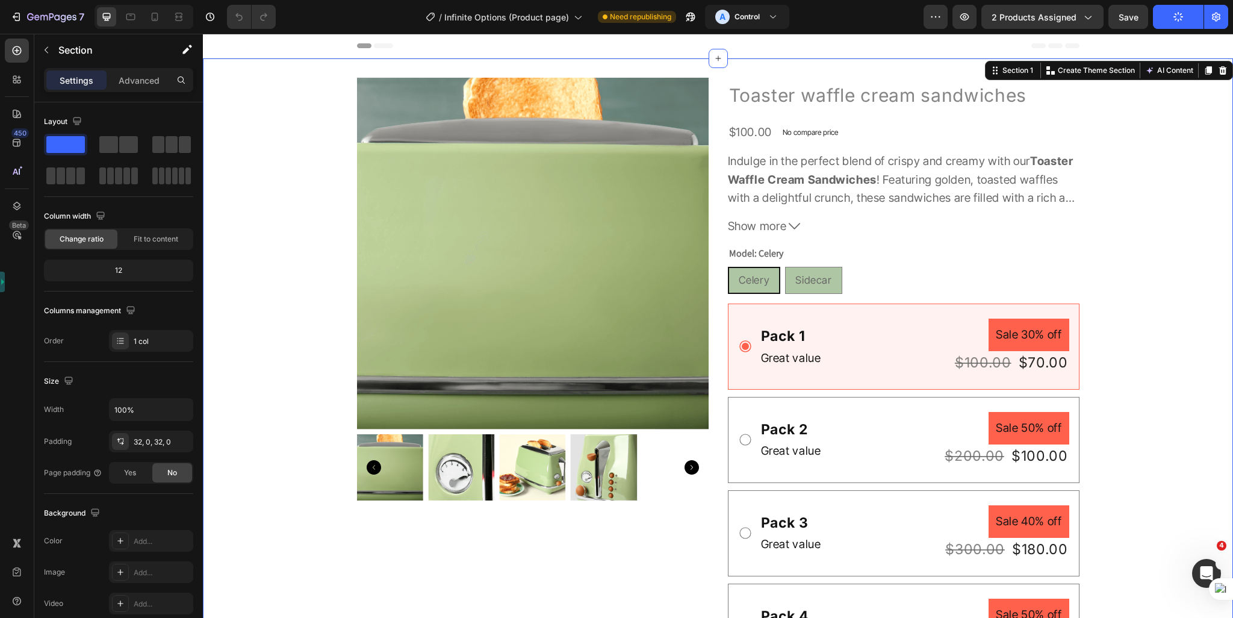
drag, startPoint x: 1421, startPoint y: 34, endPoint x: 958, endPoint y: 461, distance: 630.4
click at [958, 461] on div "$200.00" at bounding box center [974, 455] width 62 height 23
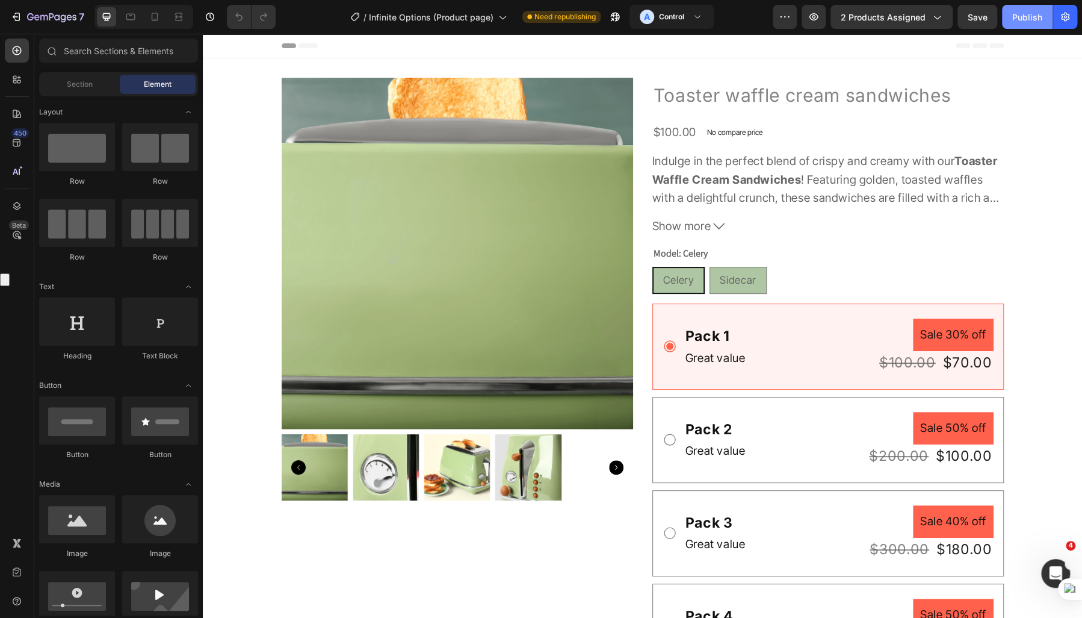
drag, startPoint x: 836, startPoint y: 10, endPoint x: 1026, endPoint y: 16, distance: 189.7
click at [1026, 16] on div "Publish" at bounding box center [1027, 17] width 30 height 13
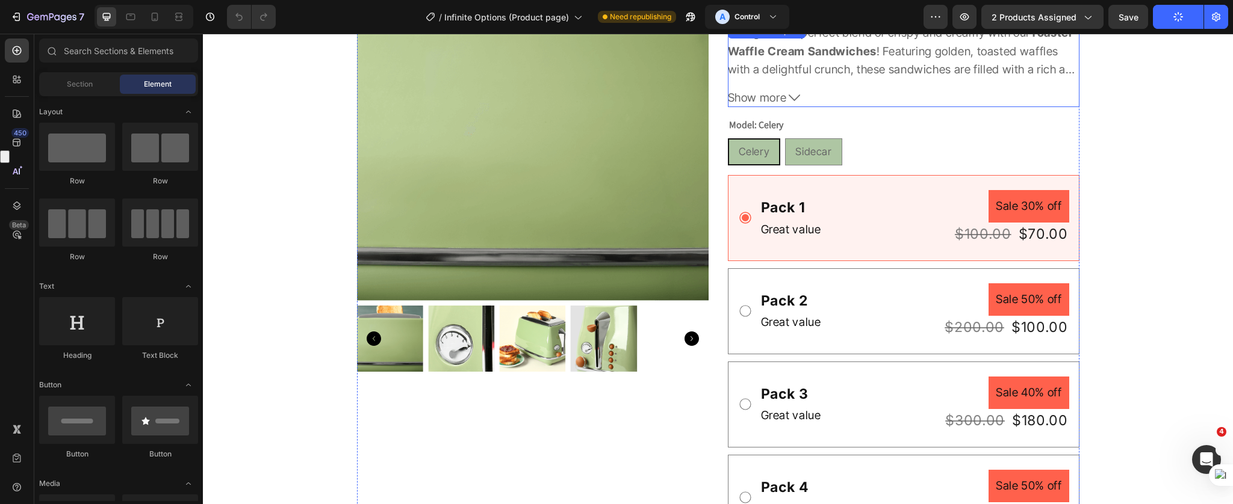
scroll to position [120, 0]
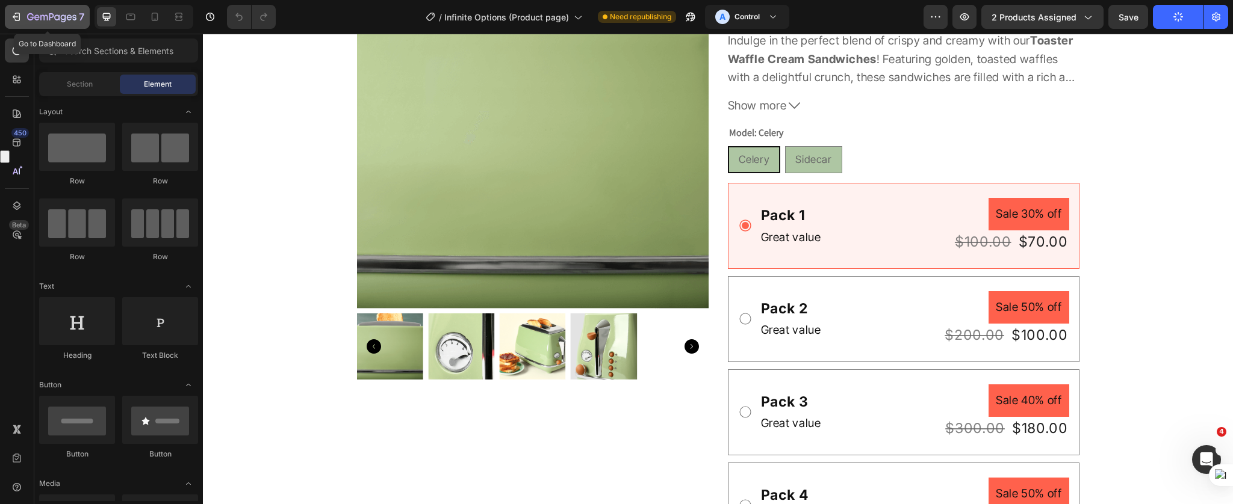
click at [15, 26] on button "7" at bounding box center [47, 17] width 85 height 24
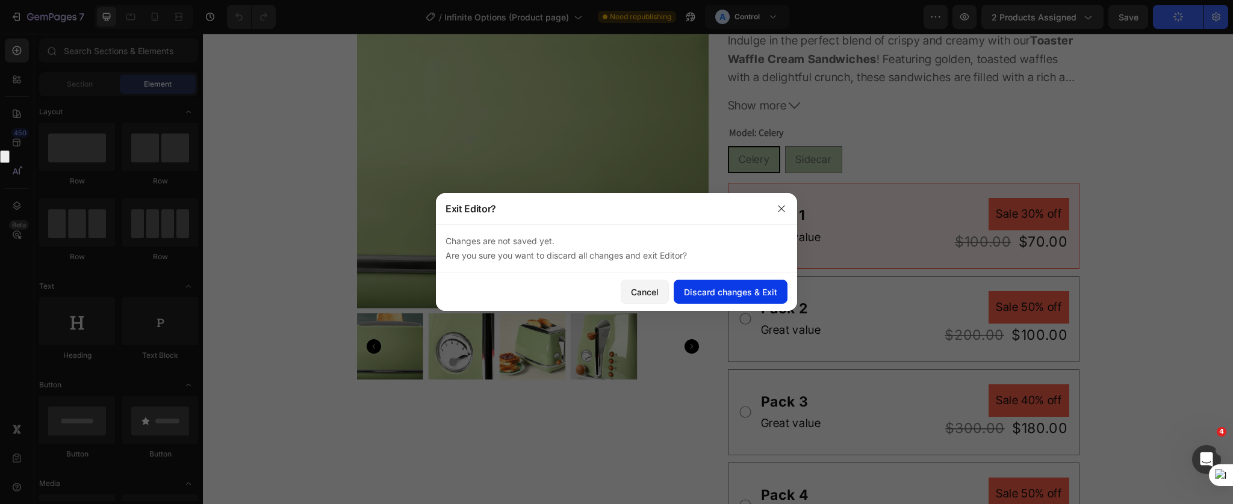
click at [728, 288] on div "Discard changes & Exit" at bounding box center [730, 292] width 93 height 13
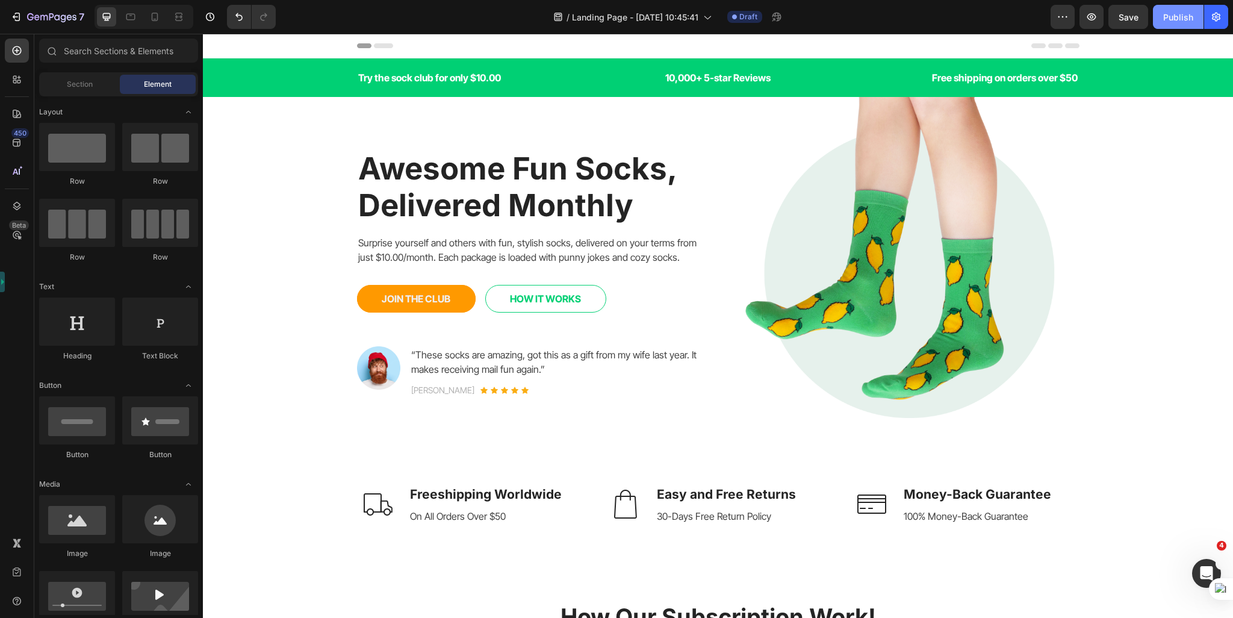
click at [1169, 11] on div "Publish" at bounding box center [1178, 17] width 30 height 13
click at [687, 493] on div "Text block" at bounding box center [677, 500] width 45 height 14
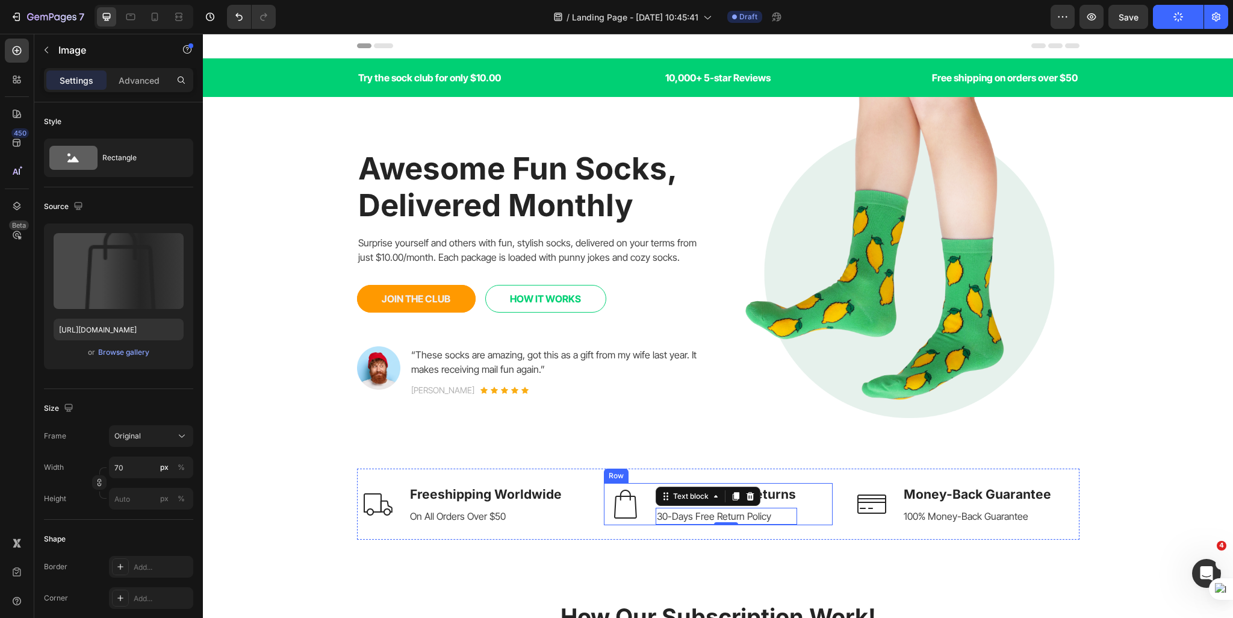
click at [640, 494] on img at bounding box center [625, 504] width 42 height 42
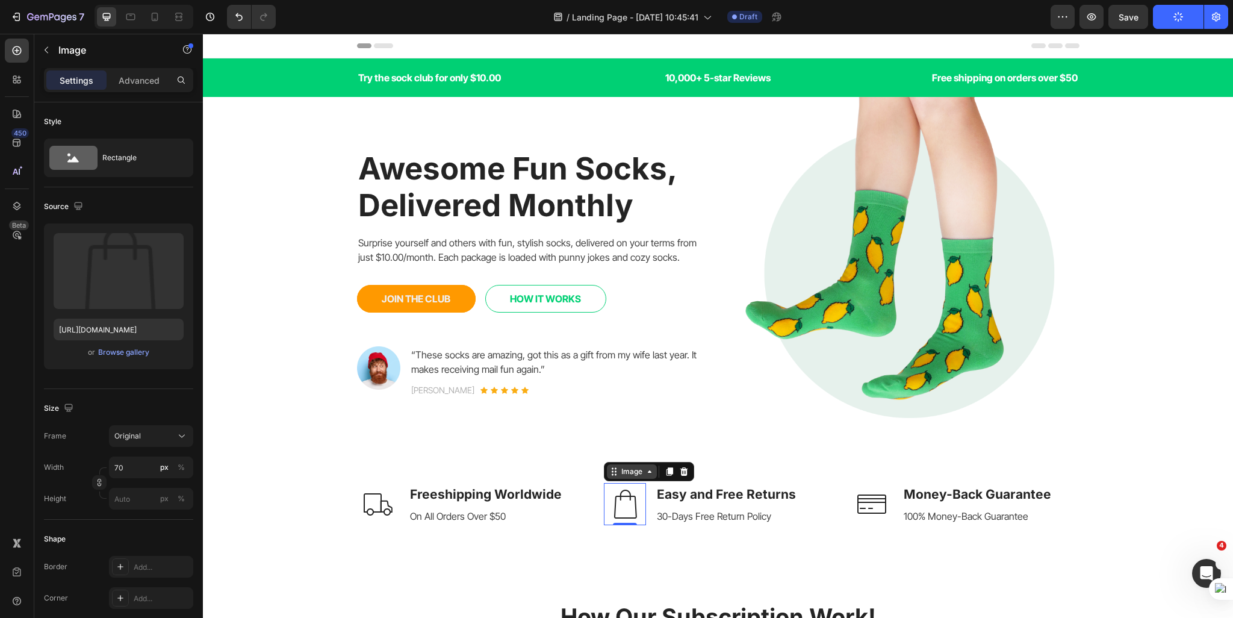
click at [636, 468] on div "Image" at bounding box center [632, 471] width 26 height 11
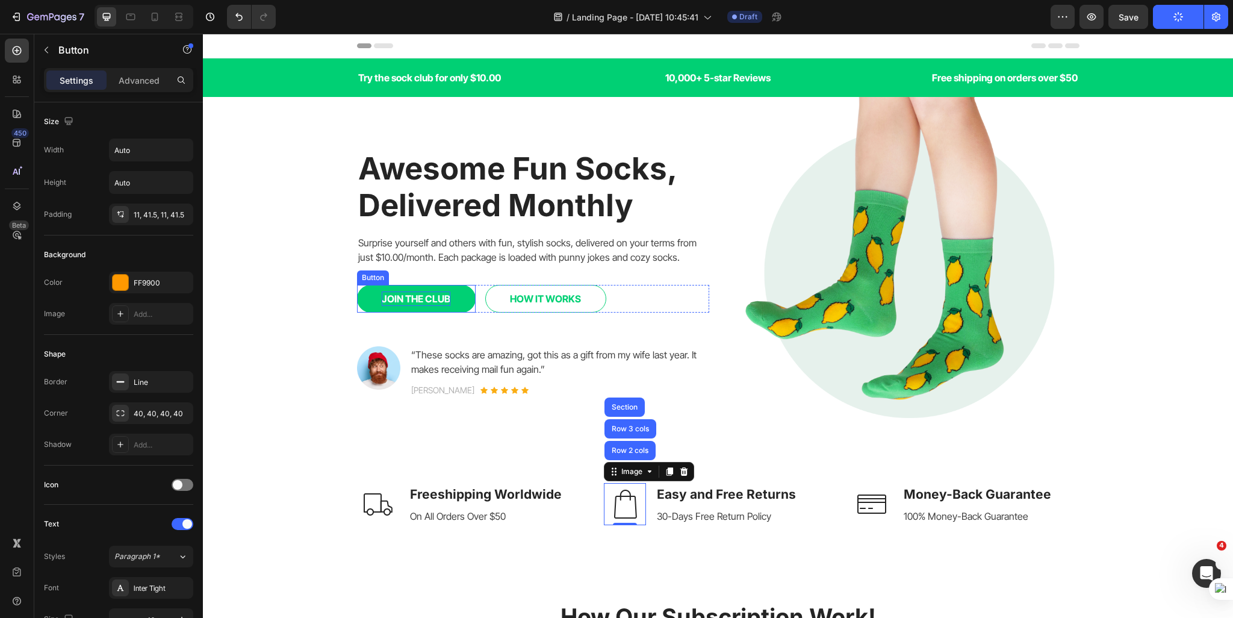
click at [386, 292] on div "JOIN THE CLUB" at bounding box center [416, 298] width 69 height 14
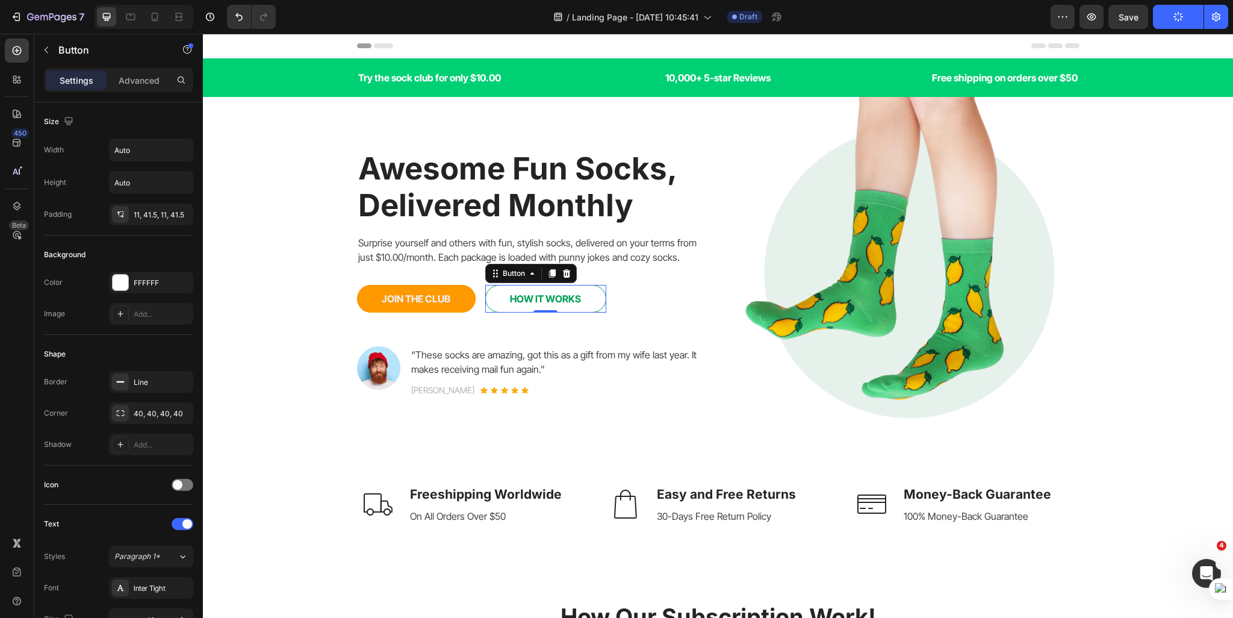
click at [596, 300] on link "HOW IT WORKS" at bounding box center [545, 299] width 121 height 28
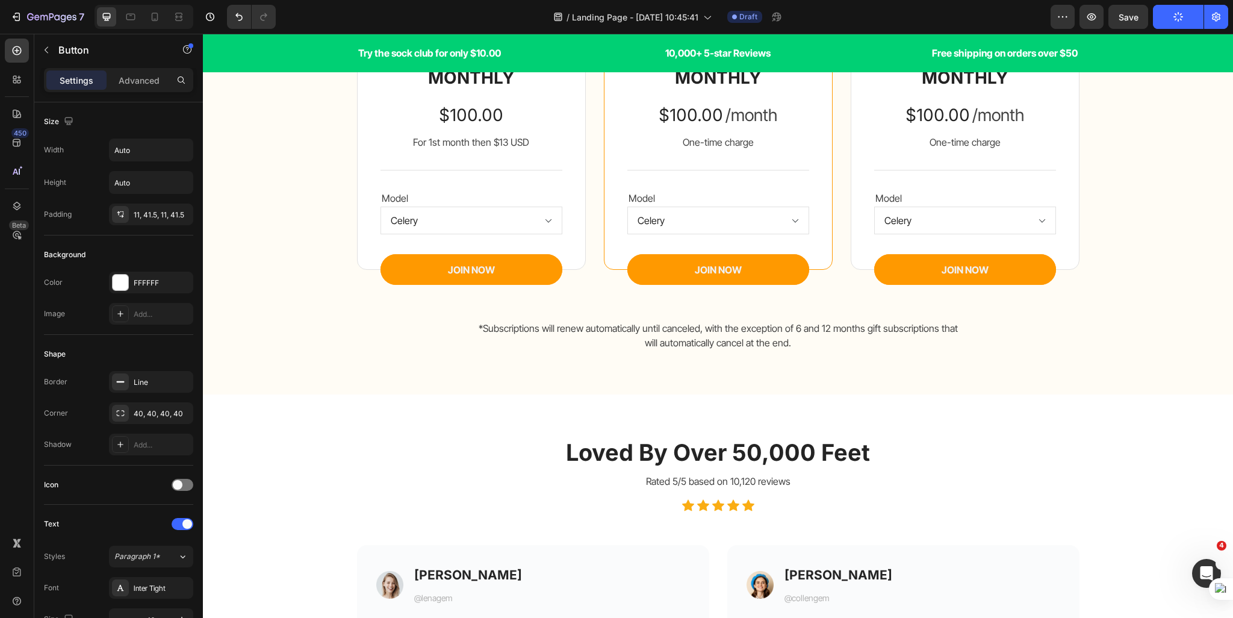
scroll to position [1384, 0]
